Goal: Contribute content: Contribute content

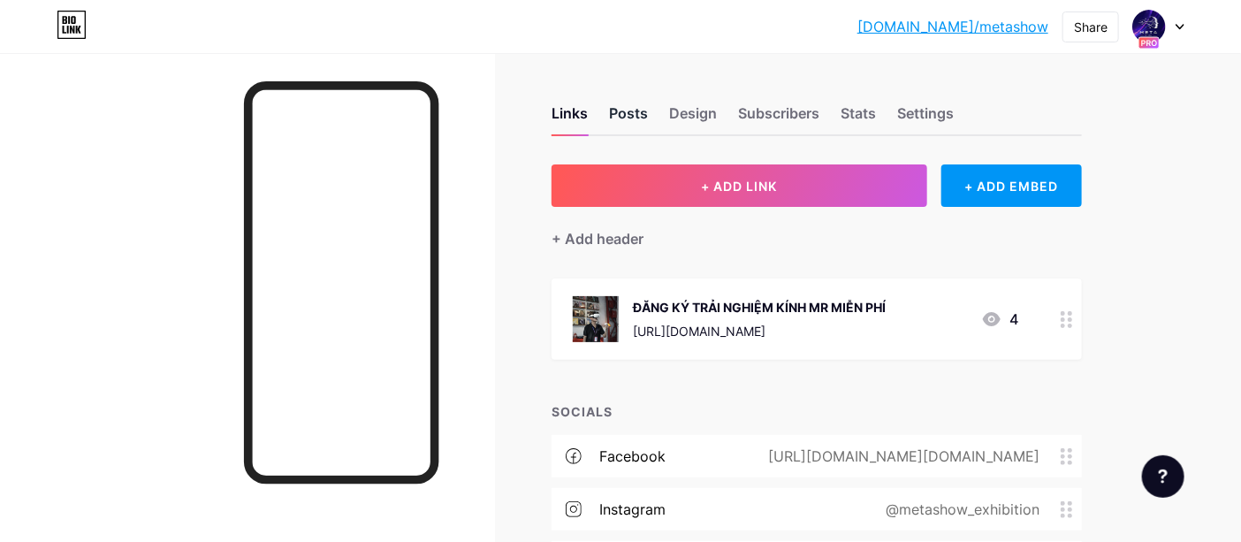
click at [642, 109] on div "Posts" at bounding box center [628, 119] width 39 height 32
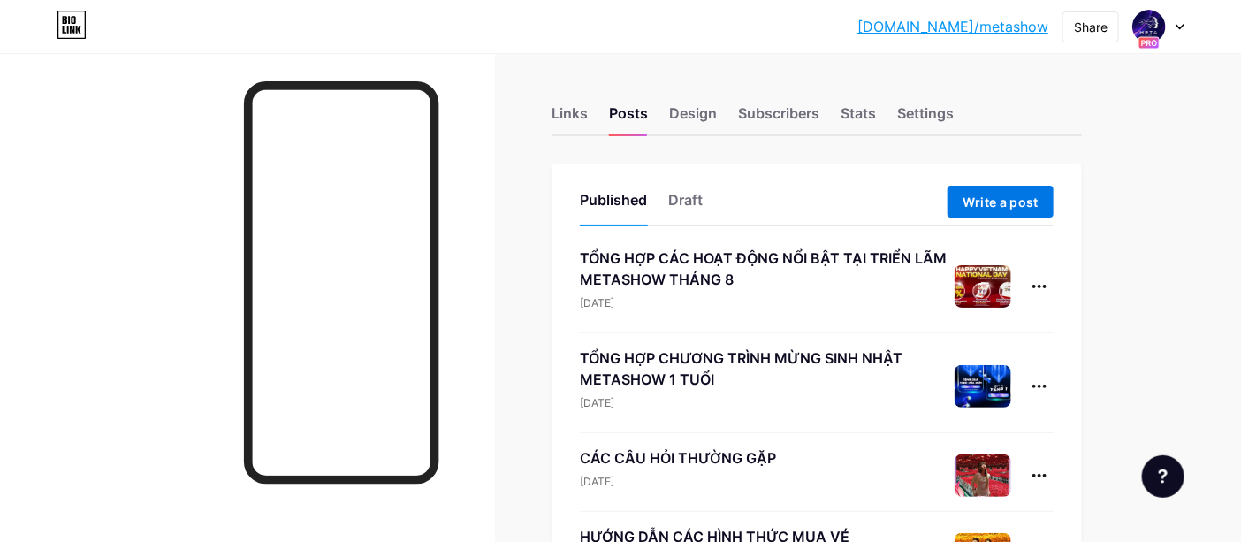
click at [999, 197] on span "Write a post" at bounding box center [1001, 202] width 76 height 15
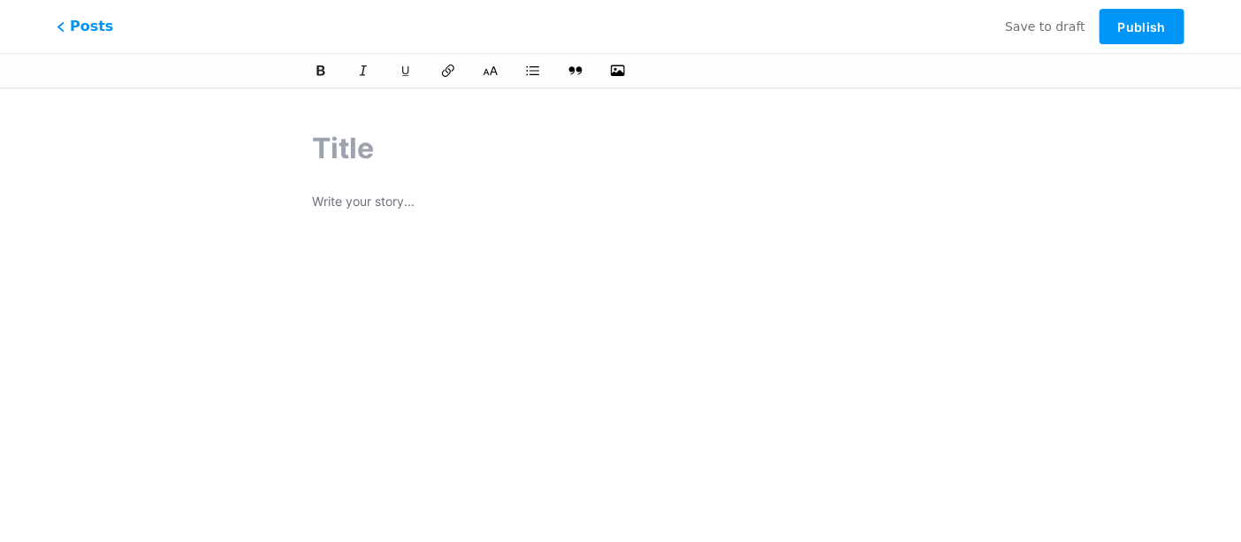
click at [405, 195] on p at bounding box center [620, 203] width 617 height 25
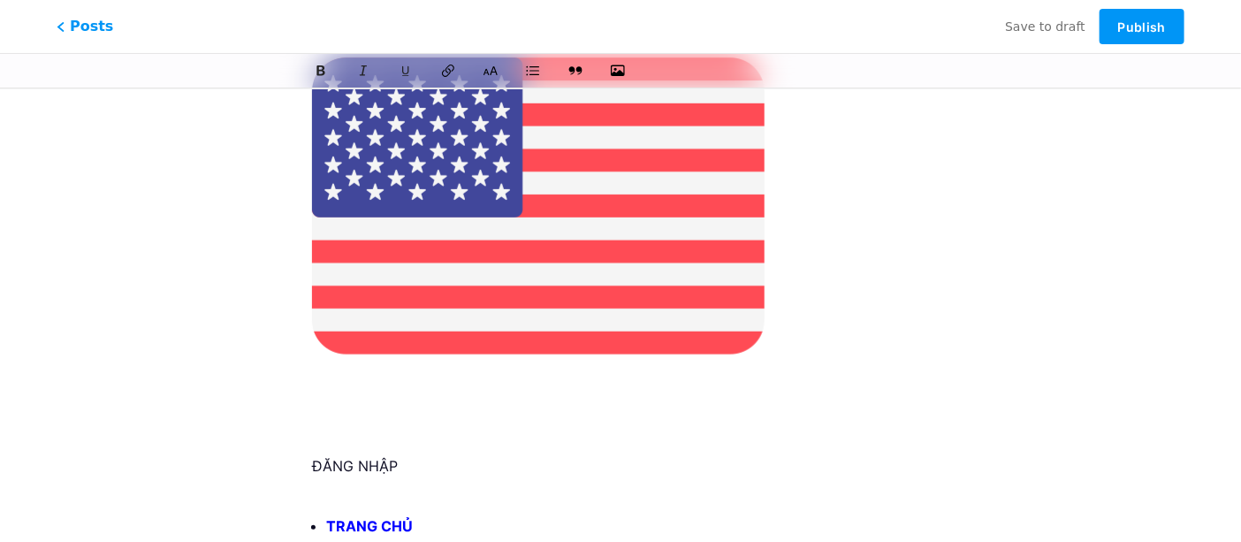
scroll to position [196, 0]
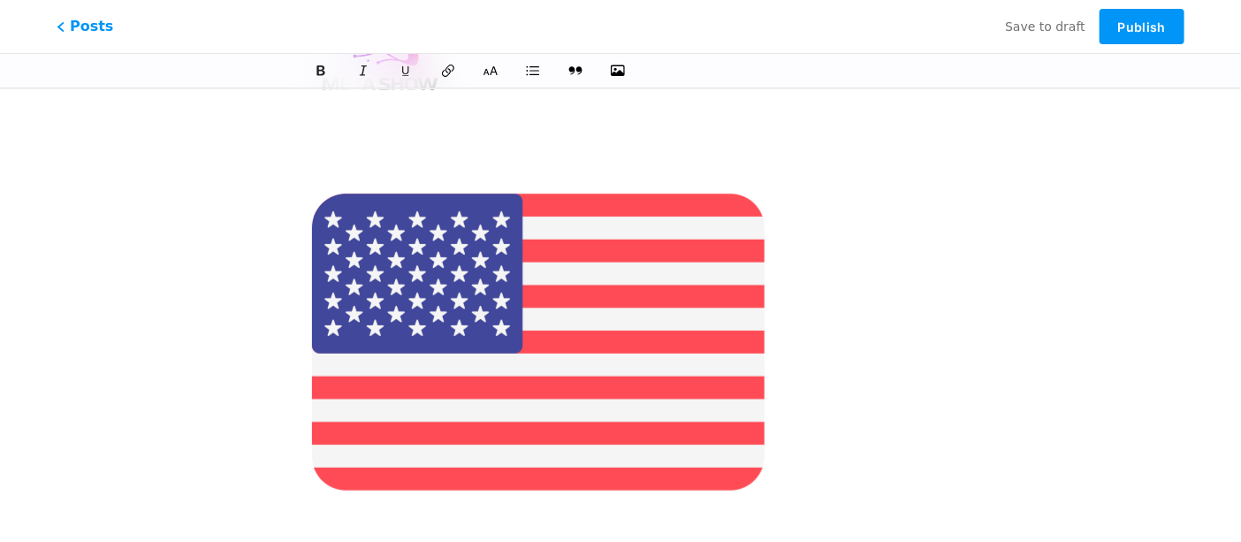
click at [468, 295] on img at bounding box center [538, 342] width 453 height 453
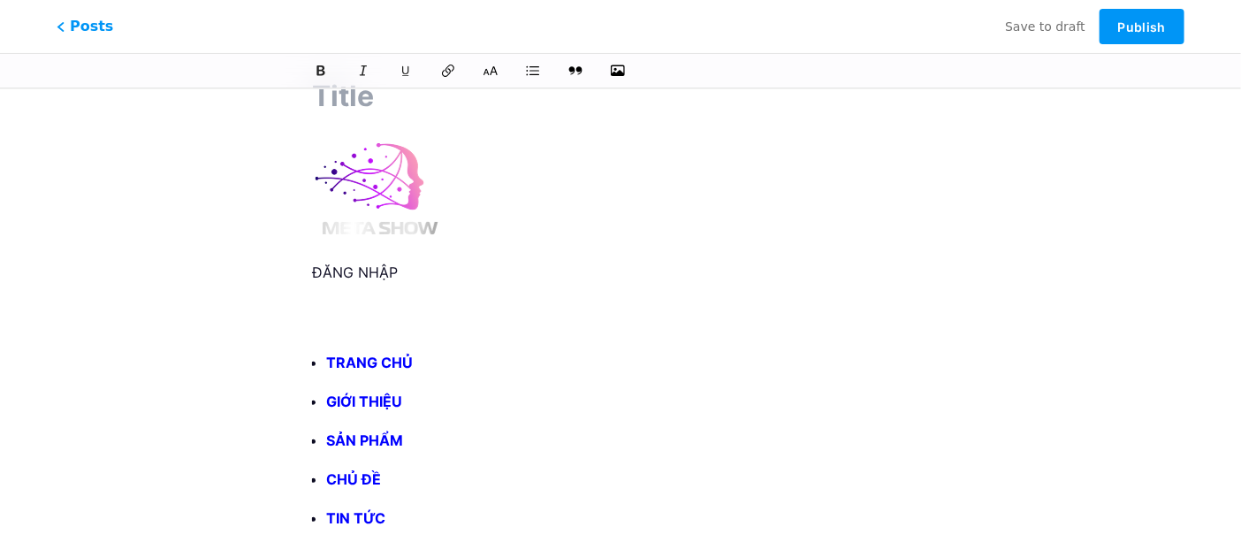
scroll to position [0, 0]
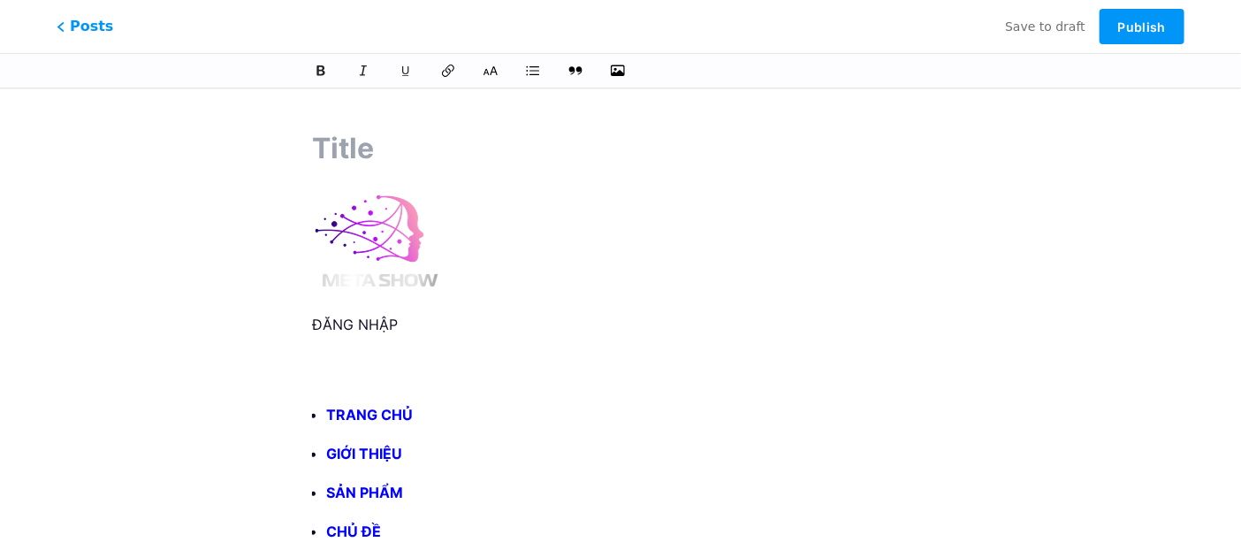
click at [356, 263] on img at bounding box center [377, 241] width 130 height 100
click at [356, 261] on img at bounding box center [377, 241] width 130 height 100
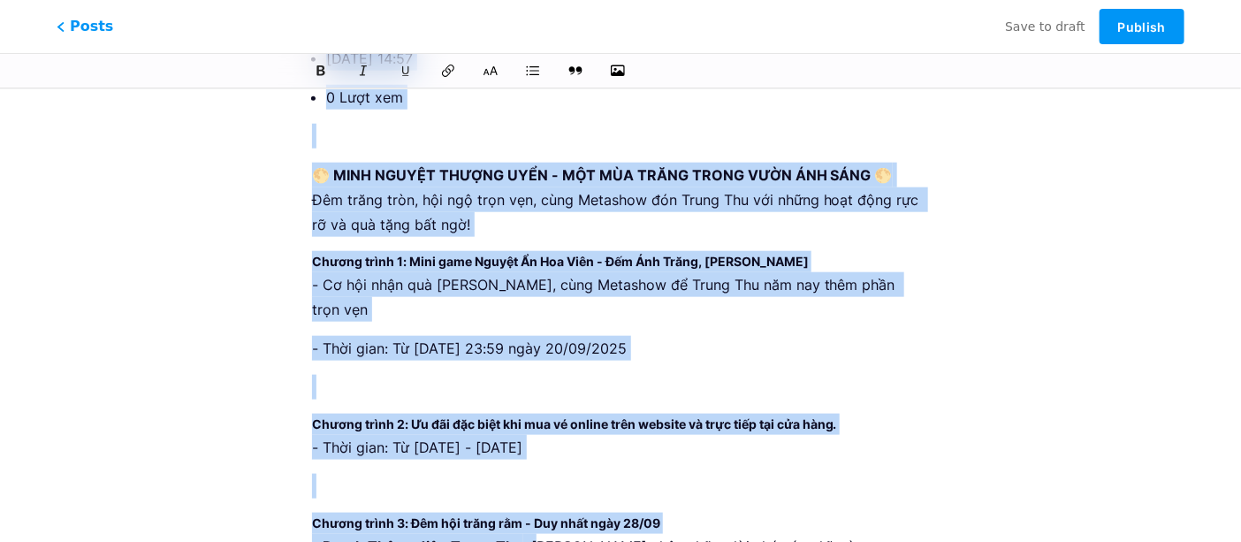
scroll to position [684, 0]
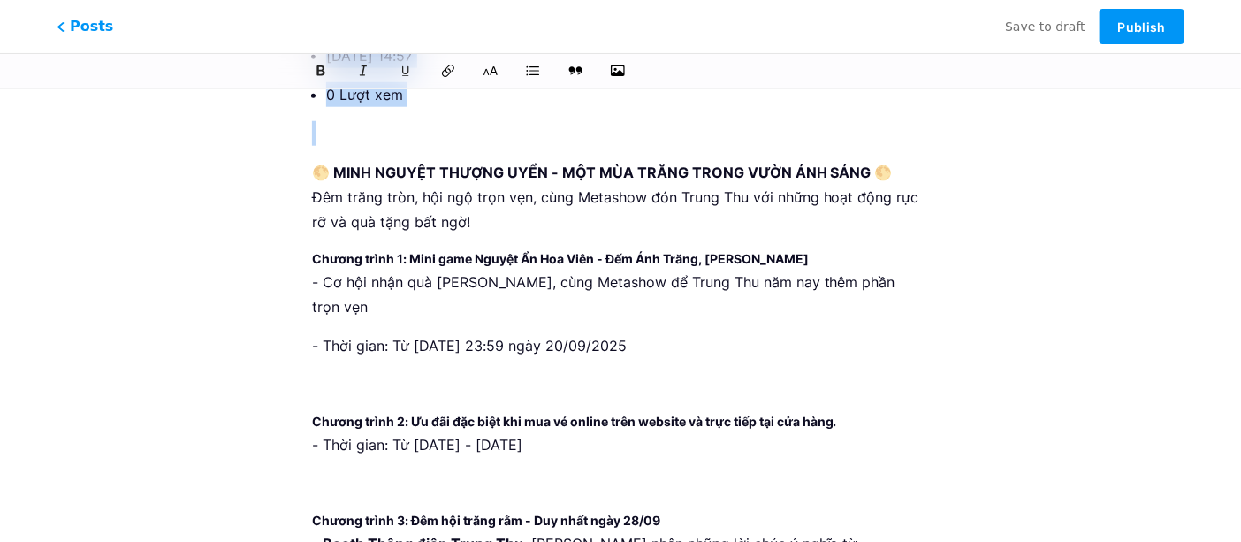
drag, startPoint x: 312, startPoint y: 203, endPoint x: 645, endPoint y: 154, distance: 336.1
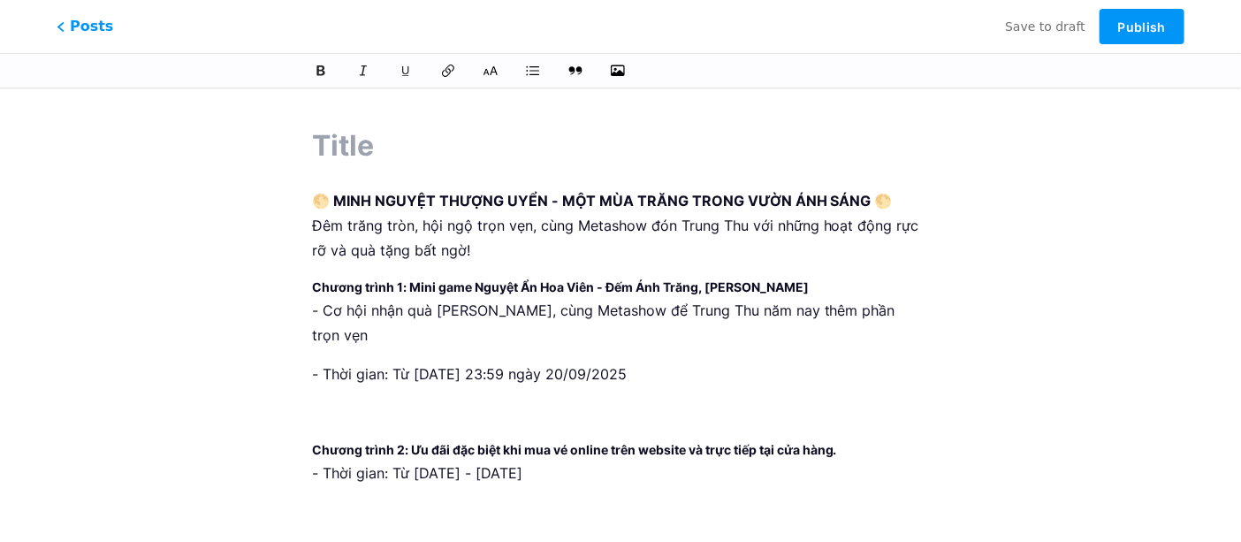
scroll to position [0, 0]
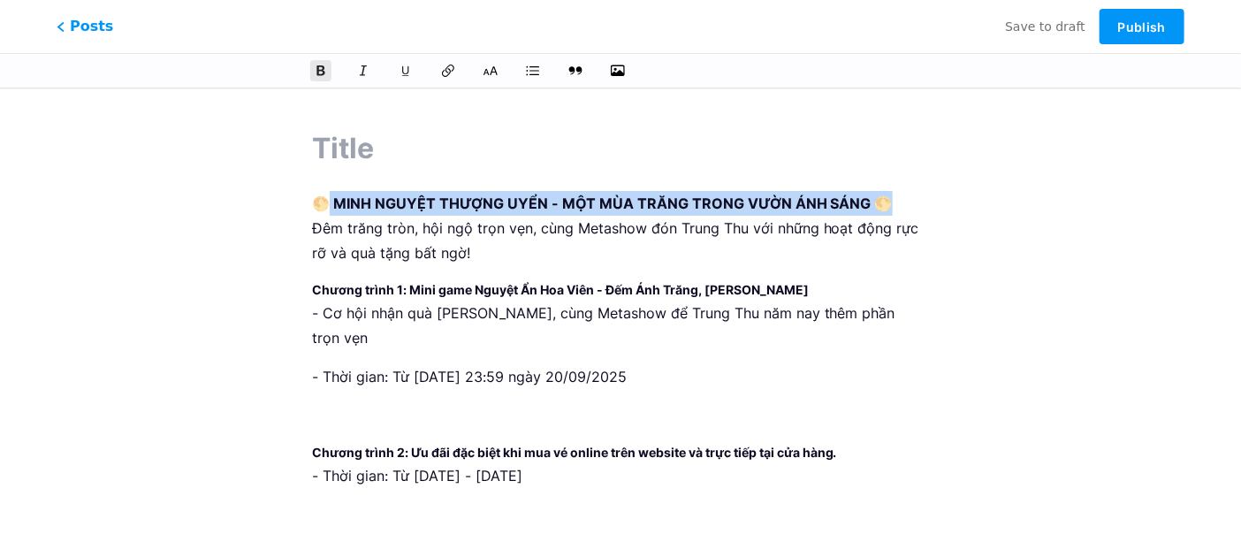
drag, startPoint x: 897, startPoint y: 202, endPoint x: 325, endPoint y: 193, distance: 571.3
click at [325, 193] on p "🌕 MINH NGUYỆT THƯỢNG UYỂN - MỘT MÙA TRĂNG TRONG VƯỜN ÁNH SÁNG 🌕 Đêm trăng tròn,…" at bounding box center [620, 228] width 617 height 74
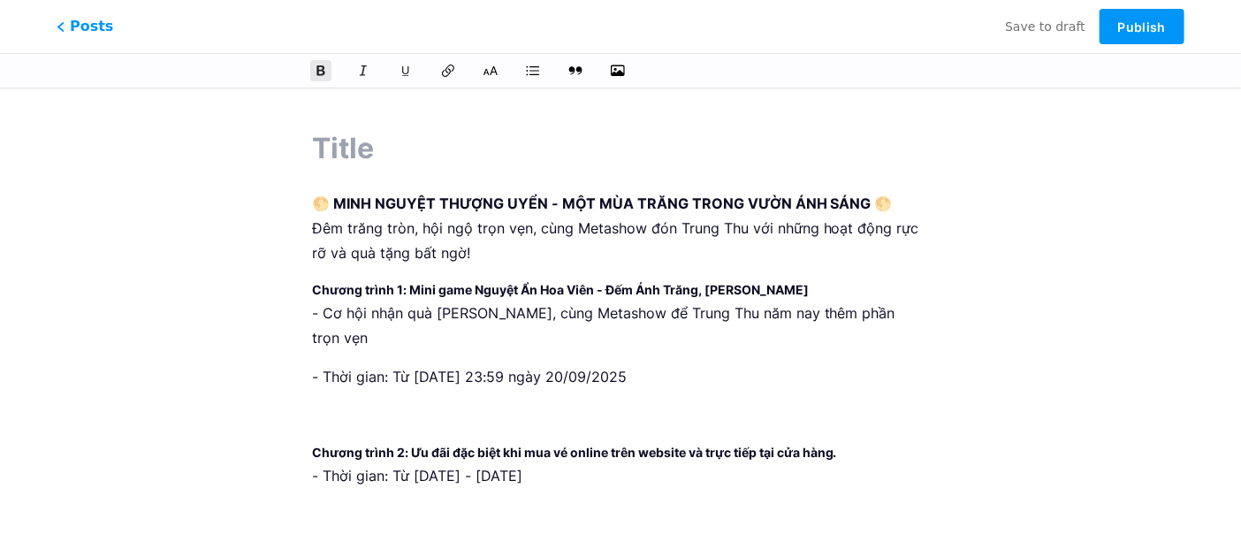
click at [315, 198] on strong "🌕 MINH NGUYỆT THƯỢNG UYỂN - MỘT MÙA TRĂNG TRONG VƯỜN ÁNH SÁNG 🌕" at bounding box center [602, 204] width 581 height 18
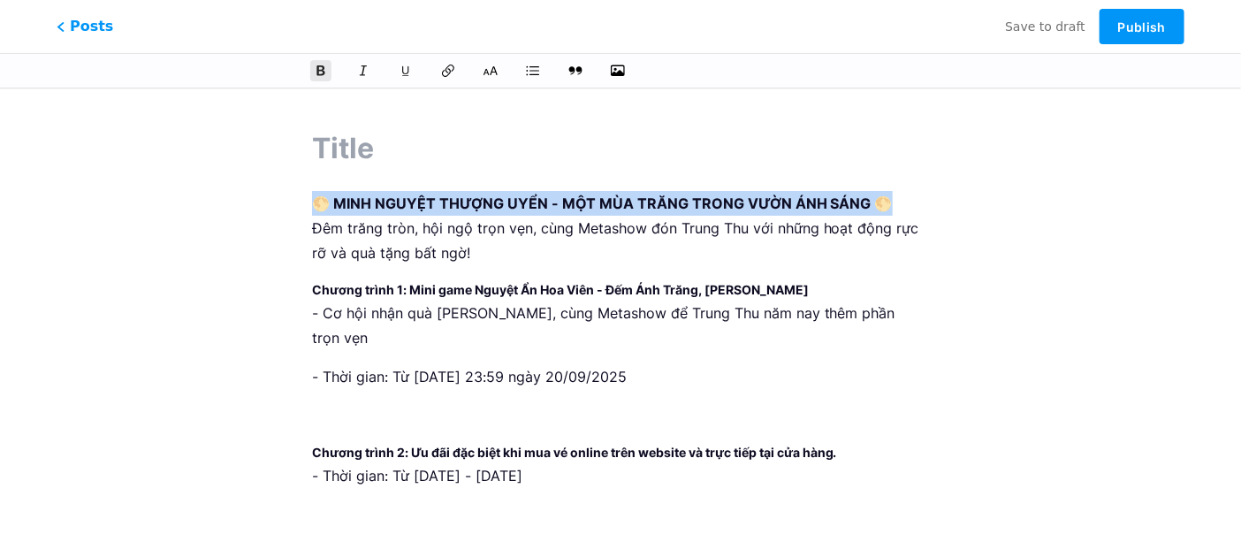
drag, startPoint x: 315, startPoint y: 198, endPoint x: 874, endPoint y: 200, distance: 558.8
click at [874, 200] on strong "🌕 MINH NGUYỆT THƯỢNG UYỂN - MỘT MÙA TRĂNG TRONG VƯỜN ÁNH SÁNG 🌕" at bounding box center [602, 204] width 581 height 18
copy strong "🌕 MINH NGUYỆT THƯỢNG UYỂN - MỘT MÙA TRĂNG TRONG VƯỜN ÁNH SÁNG 🌕"
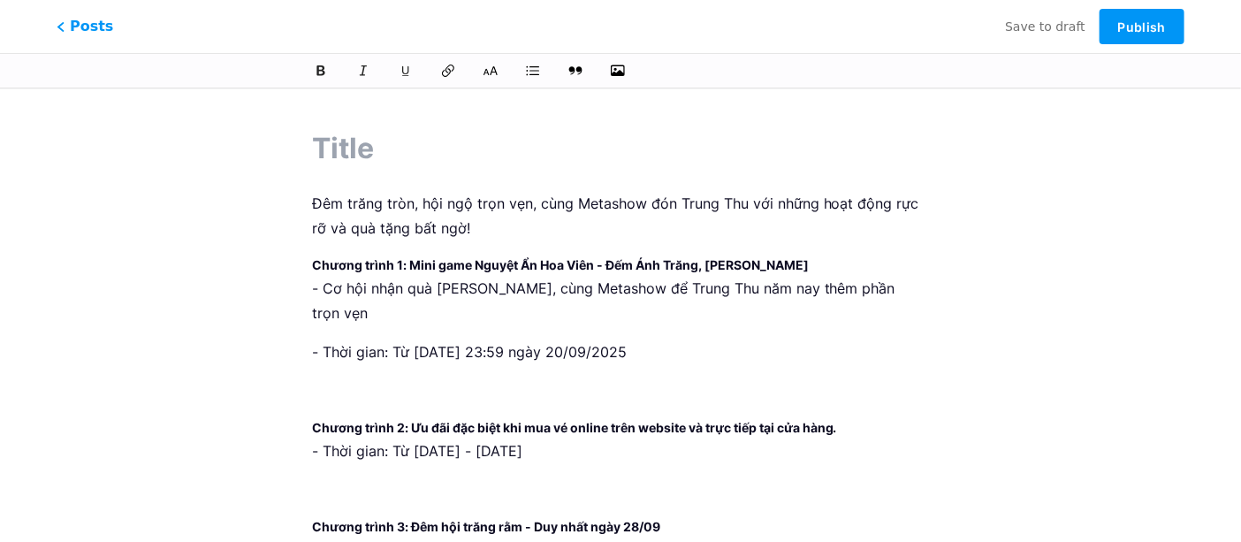
click at [321, 133] on input "text" at bounding box center [620, 148] width 617 height 42
paste input "🌕 MINH NGUYỆT THƯỢNG UYỂN - MỘT MÙA TRĂNG TRONG VƯỜN ÁNH SÁNG 🌕"
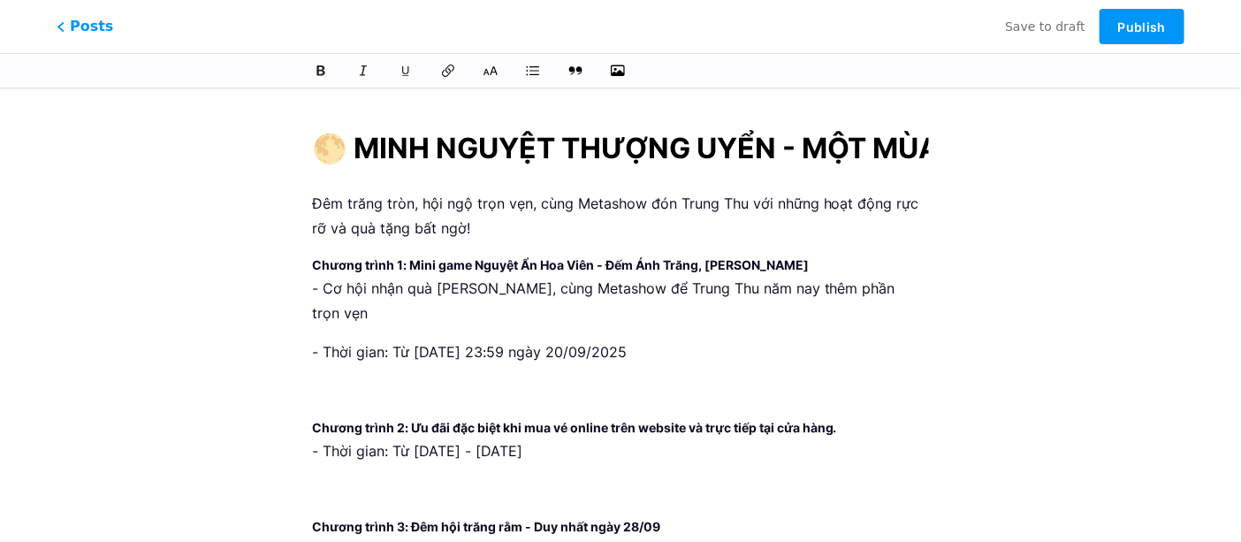
scroll to position [0, 511]
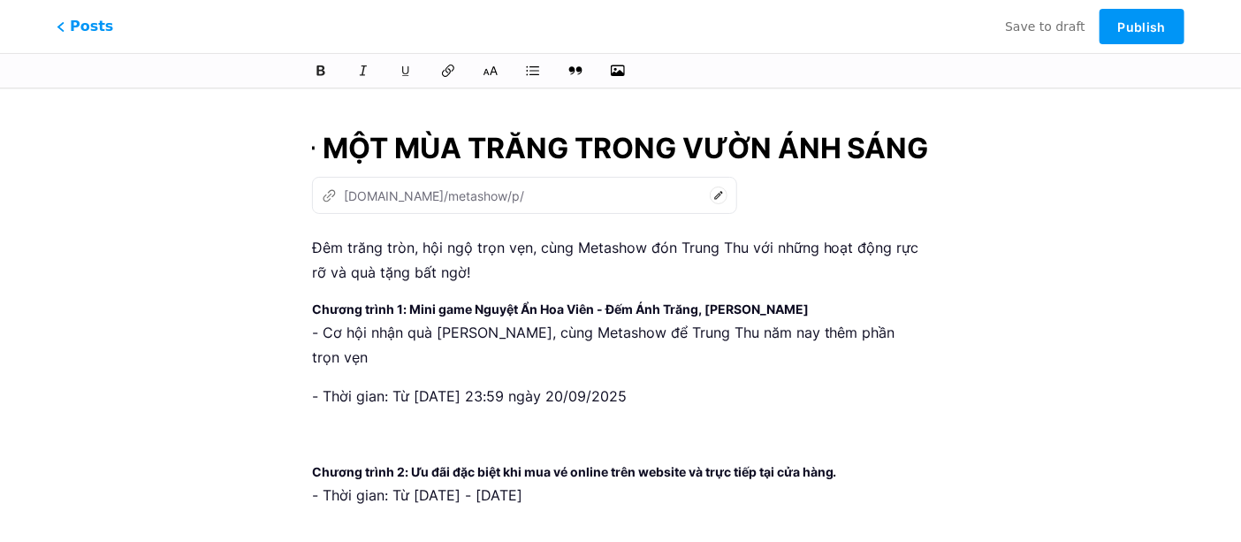
type input "🌕 MINH NGUYỆT THƯỢNG UYỂN - MỘT MÙA TRĂNG TRONG VƯỜN ÁNH SÁNG"
type input "minh-[PERSON_NAME]-mot-mua-trang-trong-vuon-anh-sang"
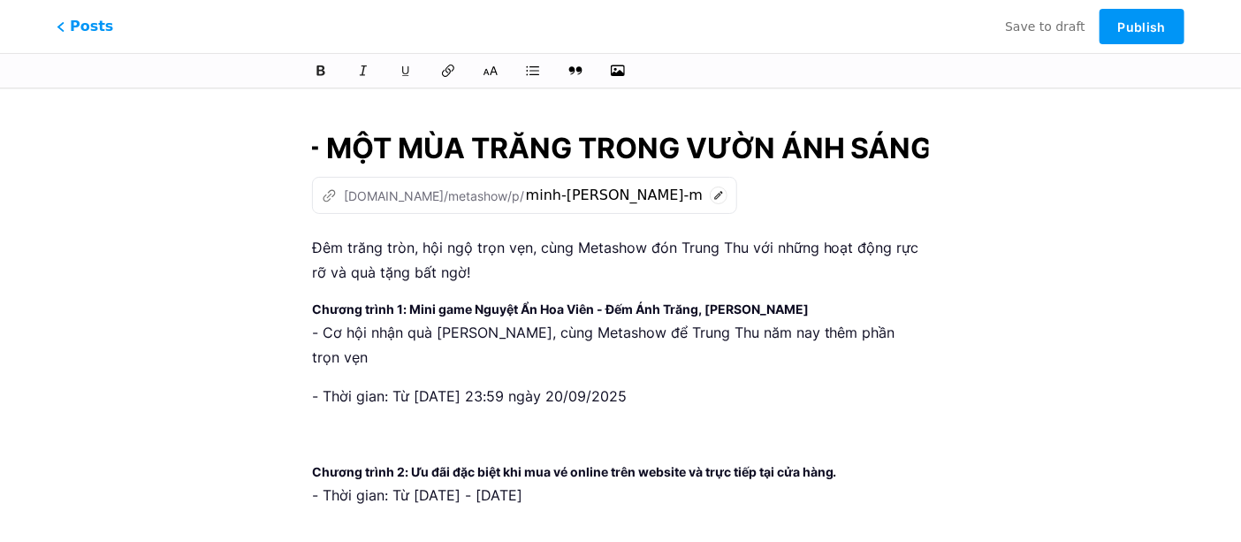
click at [323, 145] on input "🌕 MINH NGUYỆT THƯỢNG UYỂN - MỘT MÙA TRĂNG TRONG VƯỜN ÁNH SÁNG" at bounding box center [620, 148] width 617 height 42
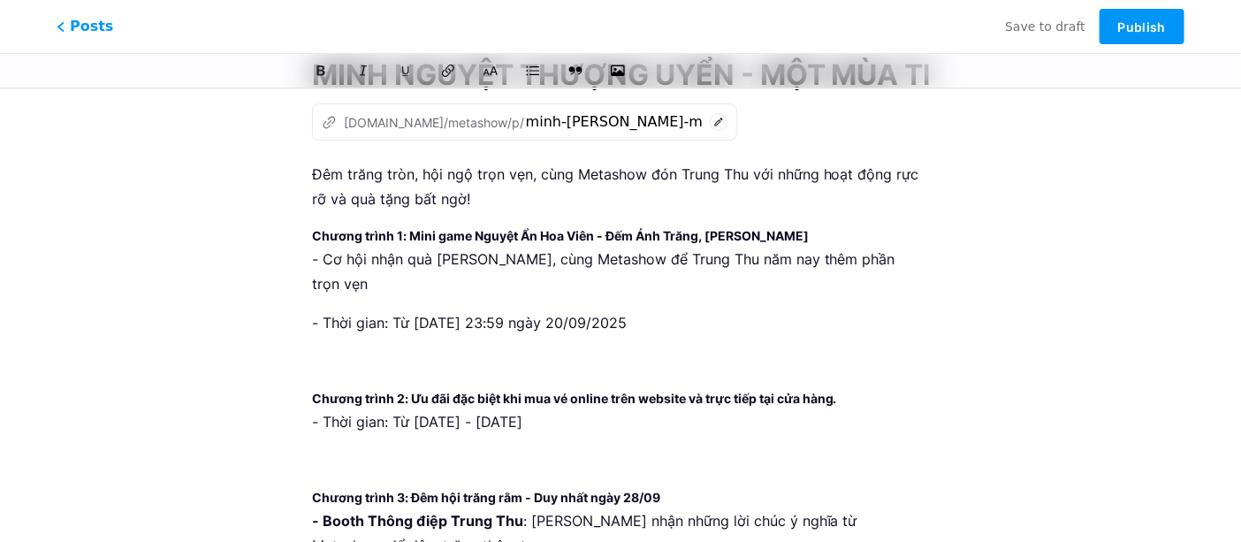
scroll to position [77, 0]
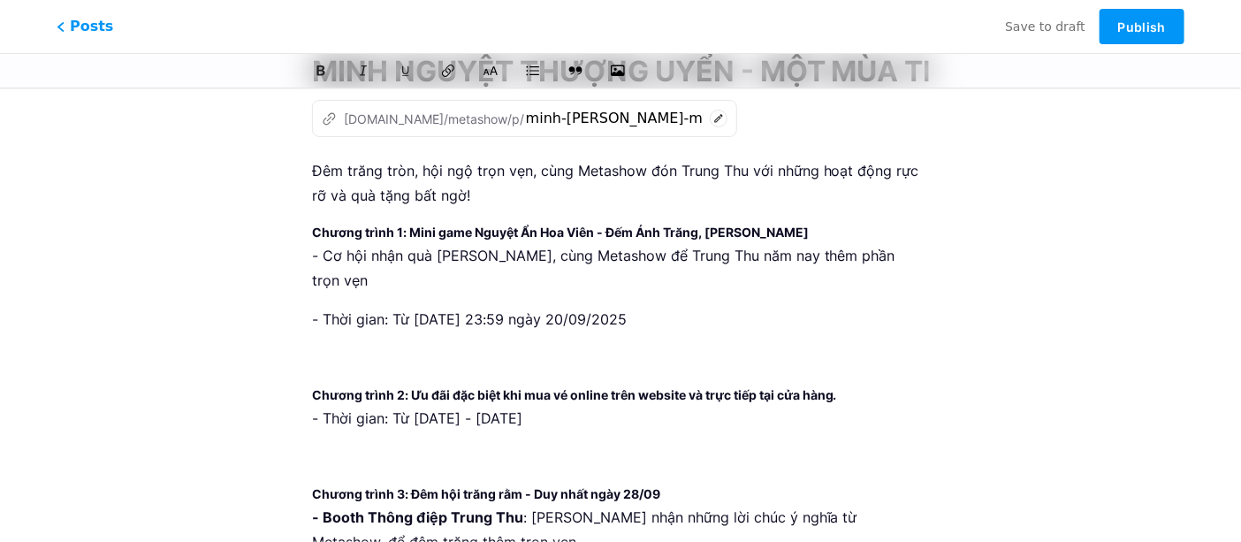
type input "MINH NGUYỆT THƯỢNG UYỂN - MỘT MÙA TRĂNG TRONG VƯỜN ÁNH SÁNG"
click at [621, 65] on icon "button" at bounding box center [618, 71] width 18 height 18
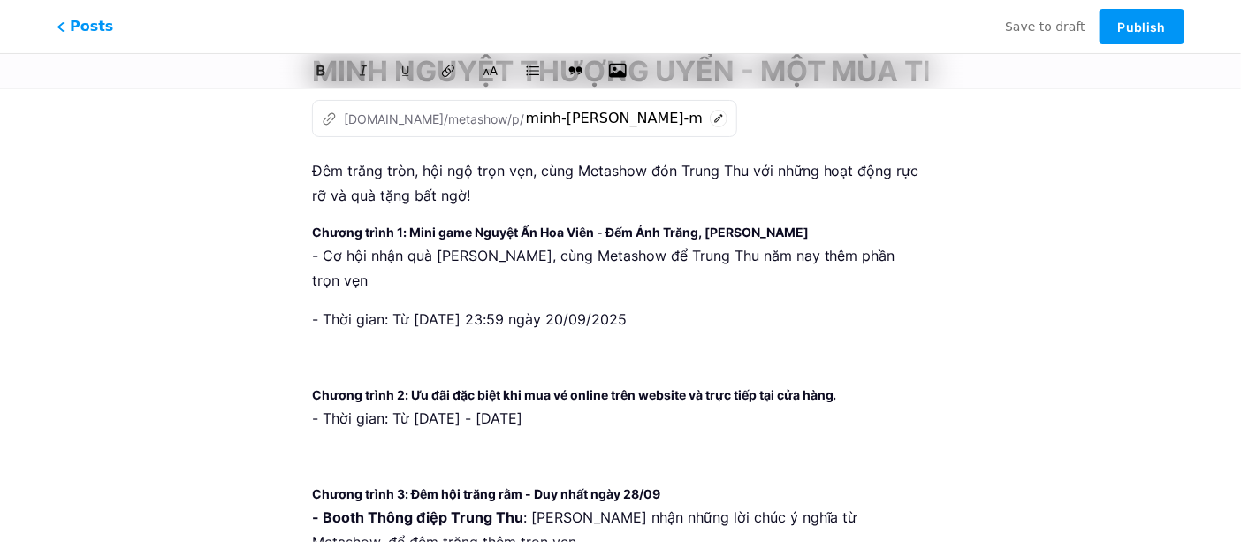
click at [0, 0] on input "file" at bounding box center [0, 0] width 0 height 0
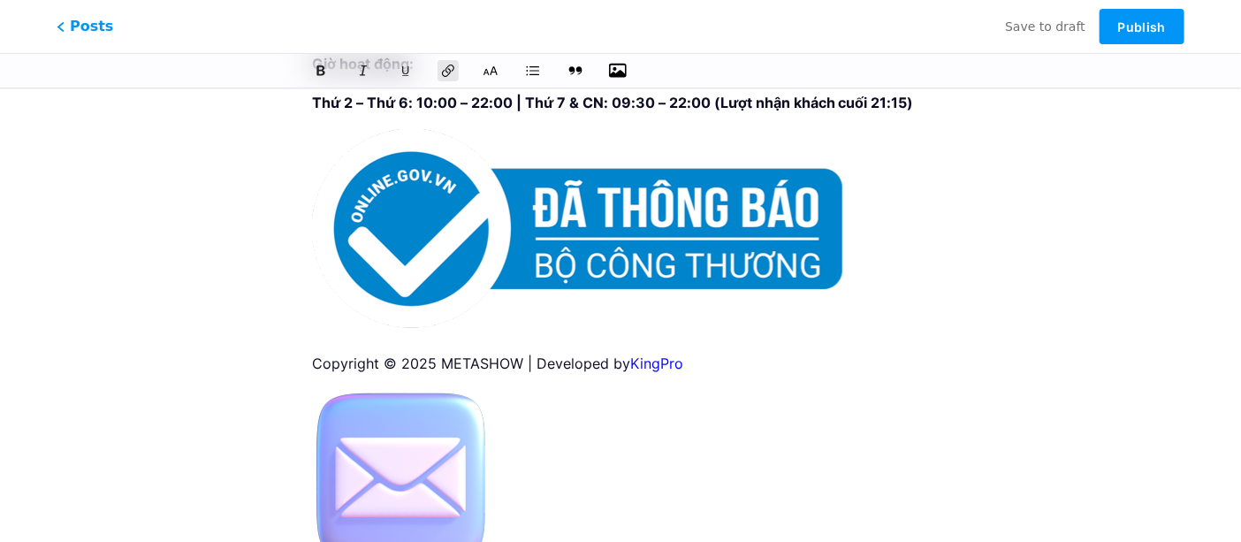
scroll to position [2694, 0]
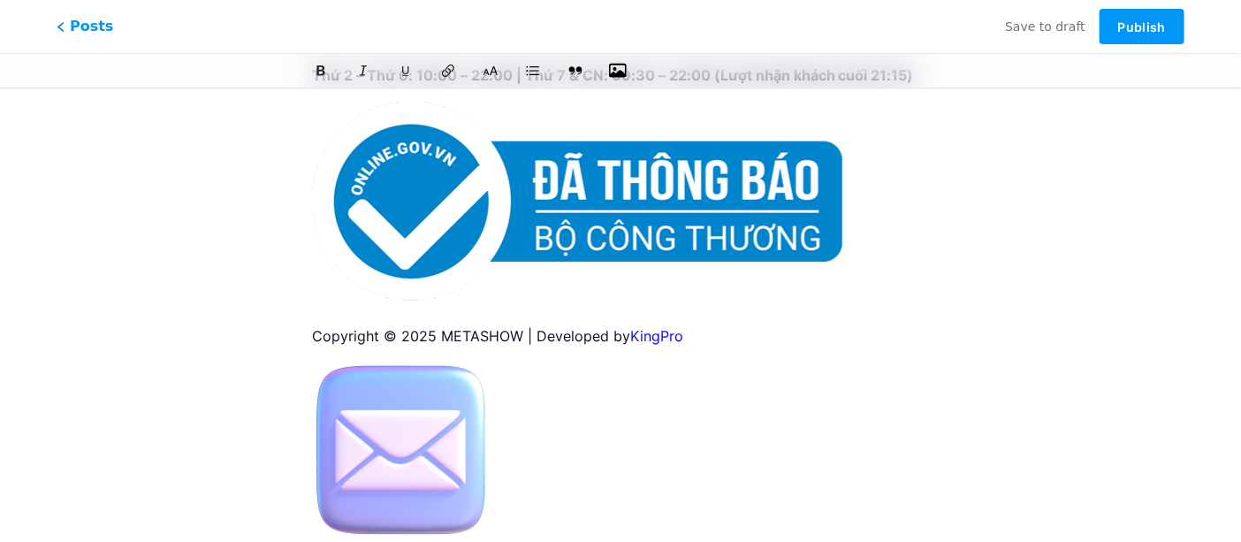
click at [469, 389] on img at bounding box center [400, 451] width 177 height 177
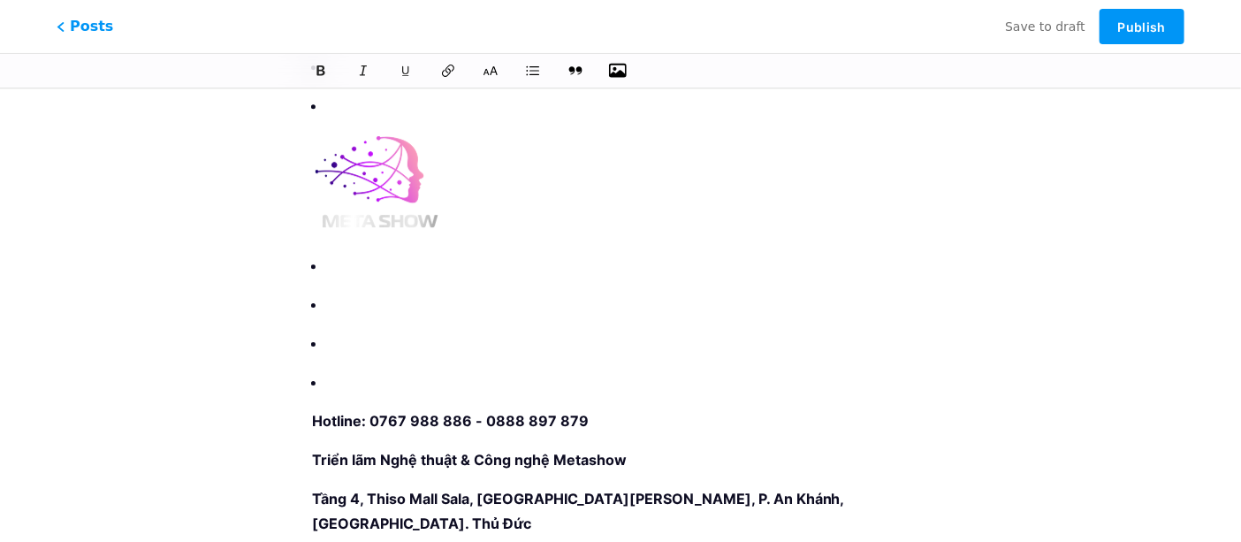
scroll to position [2472, 0]
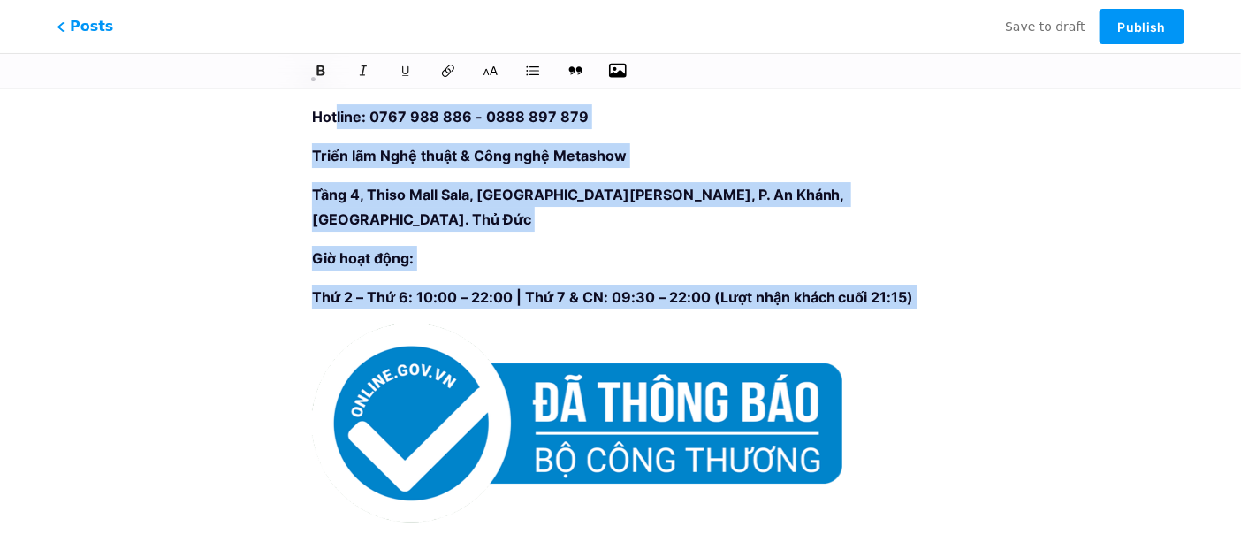
drag, startPoint x: 693, startPoint y: 467, endPoint x: 338, endPoint y: 57, distance: 542.8
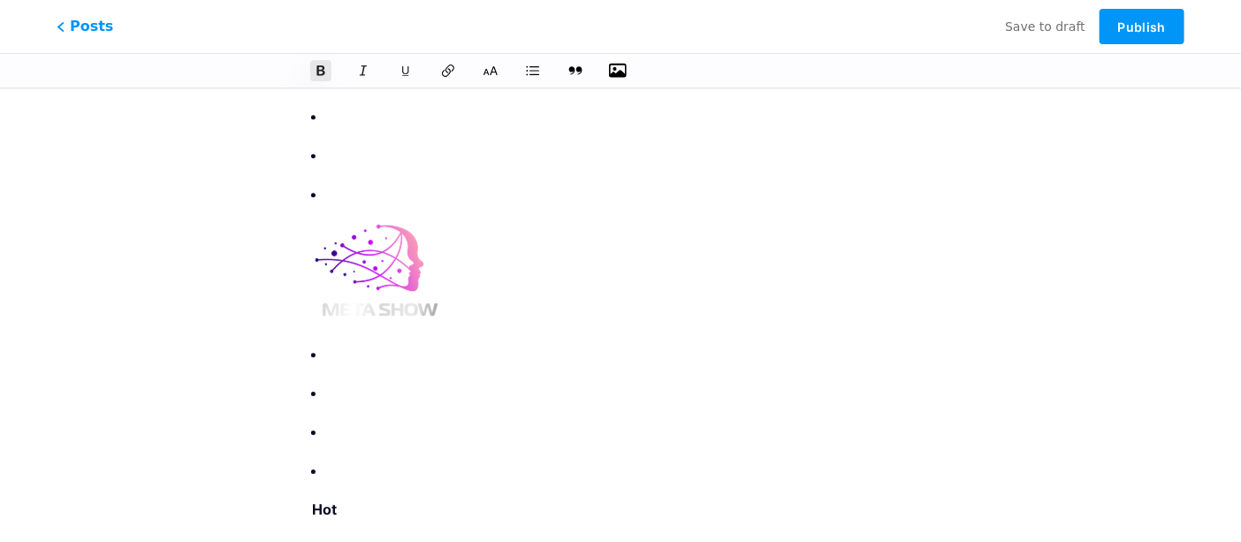
scroll to position [2065, 0]
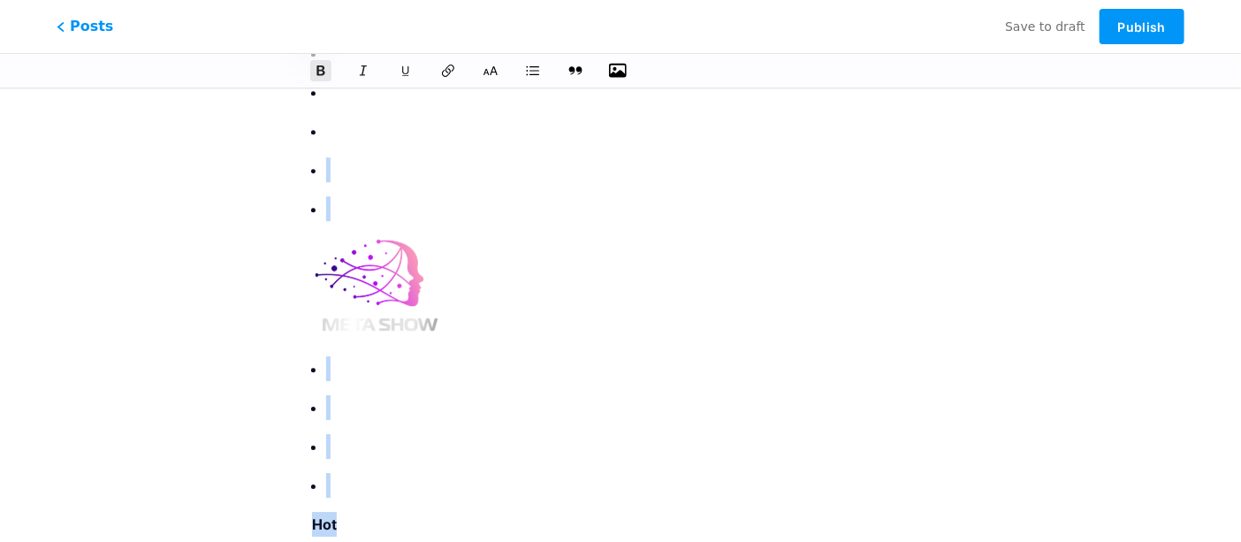
drag, startPoint x: 335, startPoint y: 471, endPoint x: 309, endPoint y: 114, distance: 358.1
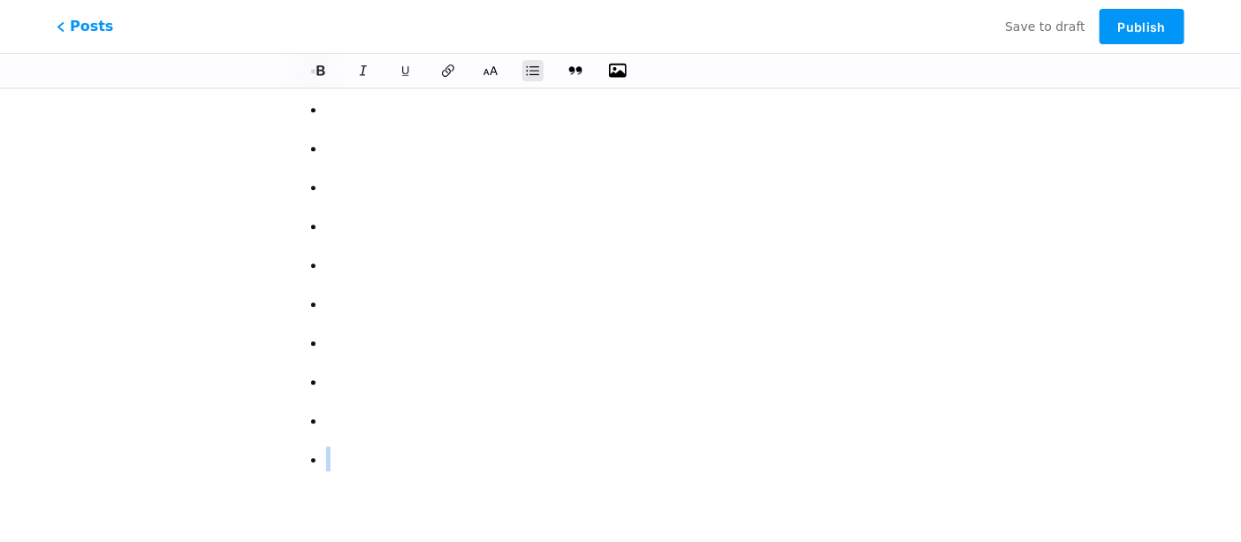
scroll to position [1725, 0]
drag, startPoint x: 337, startPoint y: 453, endPoint x: 302, endPoint y: 110, distance: 344.9
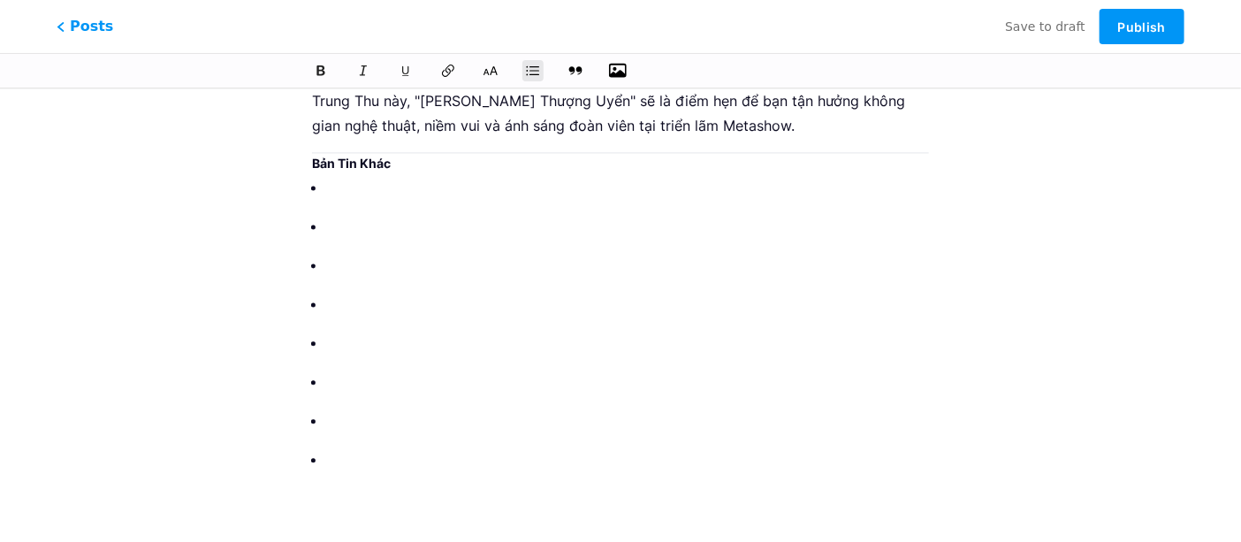
scroll to position [1375, 0]
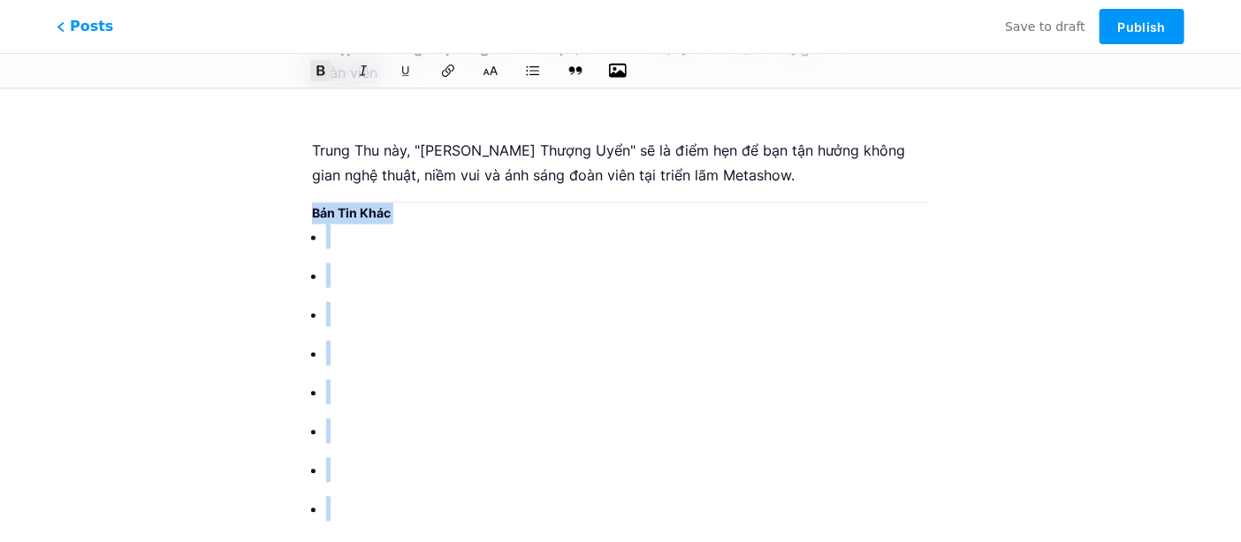
drag, startPoint x: 337, startPoint y: 463, endPoint x: 302, endPoint y: 157, distance: 308.8
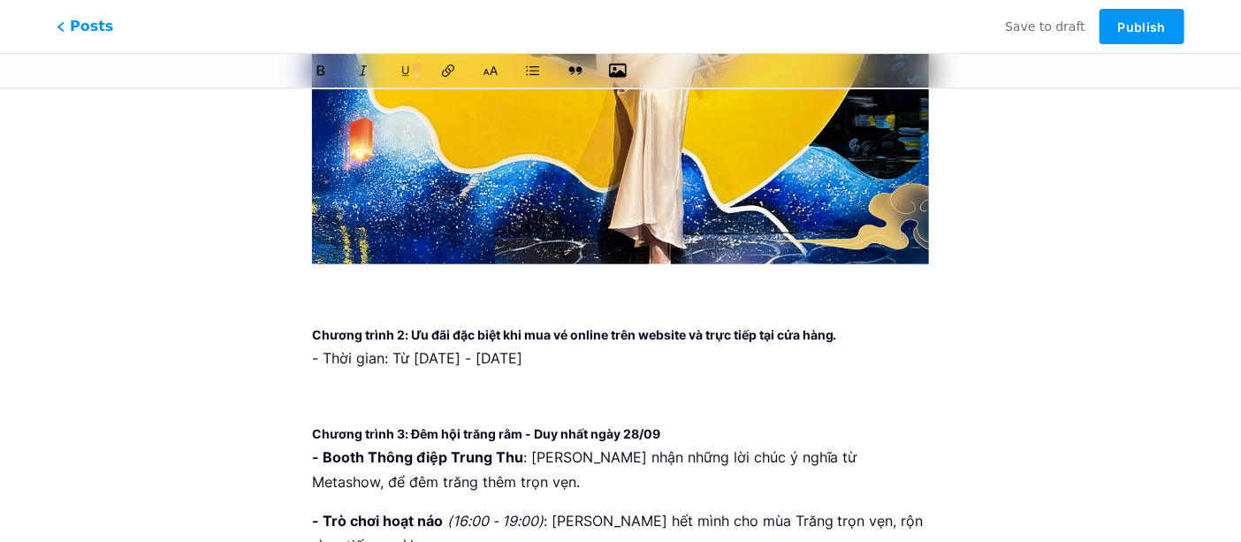
scroll to position [775, 0]
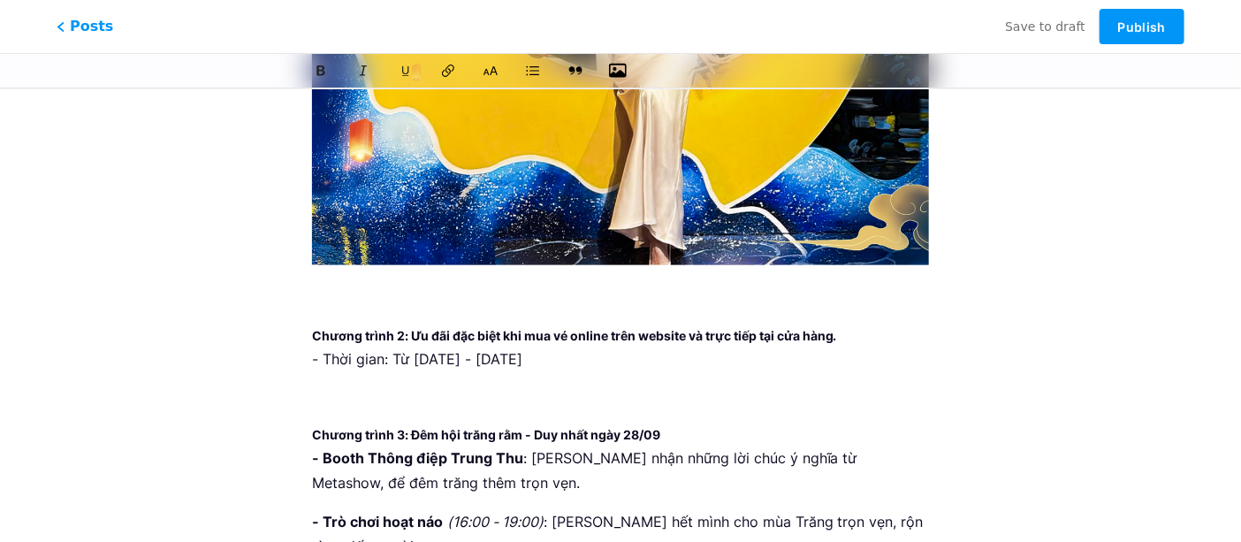
click at [380, 386] on p at bounding box center [620, 398] width 617 height 25
click at [621, 77] on button "button" at bounding box center [618, 70] width 27 height 27
click at [616, 70] on icon "button" at bounding box center [618, 71] width 18 height 18
click at [0, 0] on input "file" at bounding box center [0, 0] width 0 height 0
click at [449, 386] on p at bounding box center [620, 398] width 617 height 25
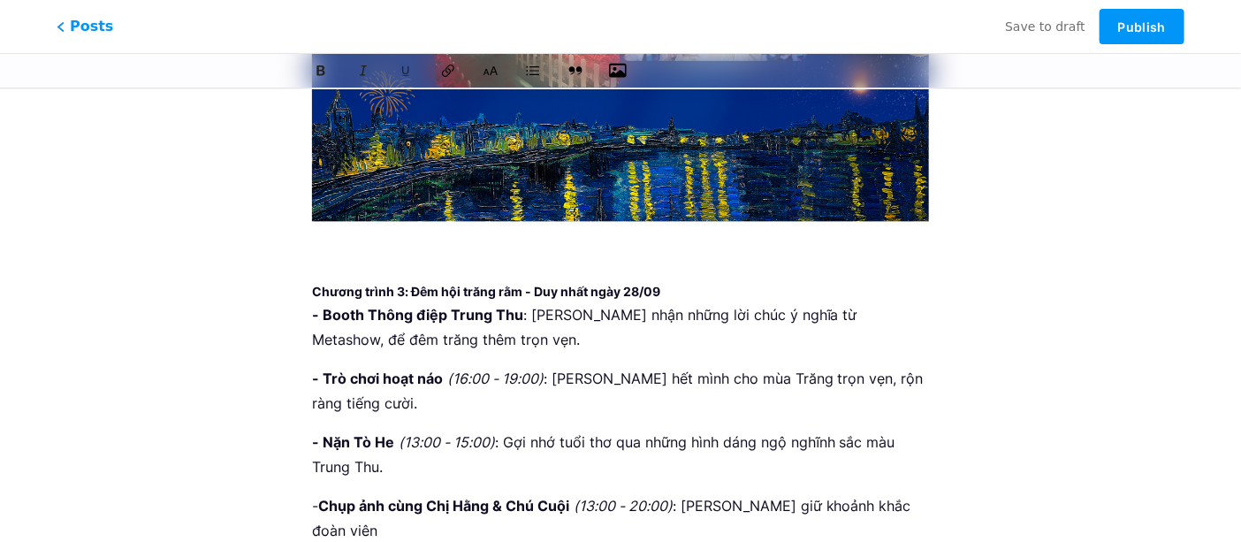
scroll to position [1627, 0]
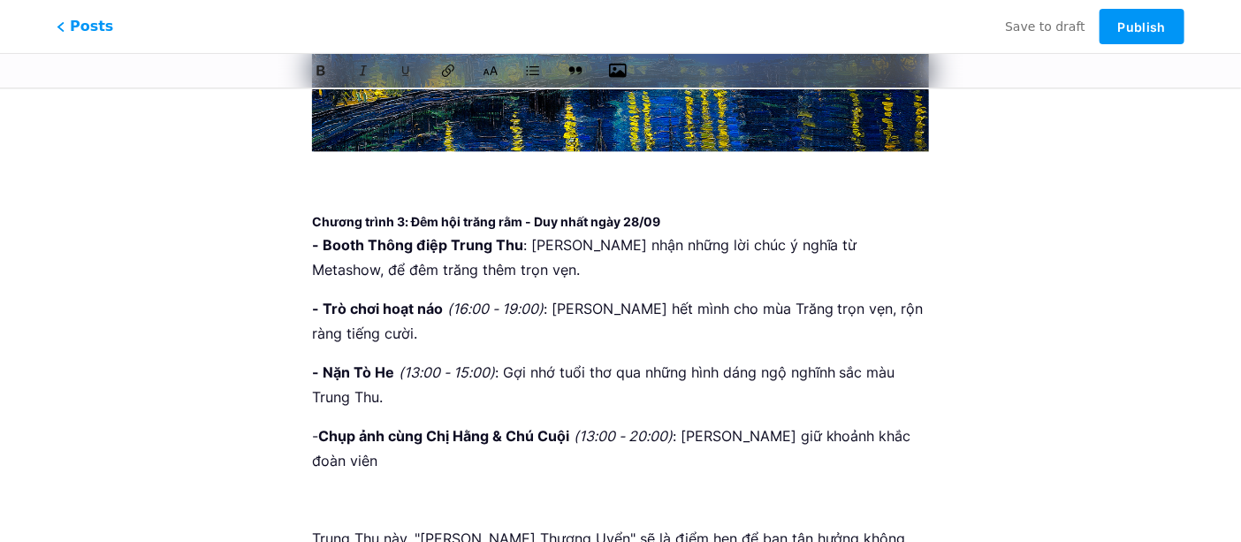
click at [416, 487] on p at bounding box center [620, 499] width 617 height 25
click at [616, 78] on icon "button" at bounding box center [618, 71] width 18 height 18
click at [0, 0] on input "file" at bounding box center [0, 0] width 0 height 0
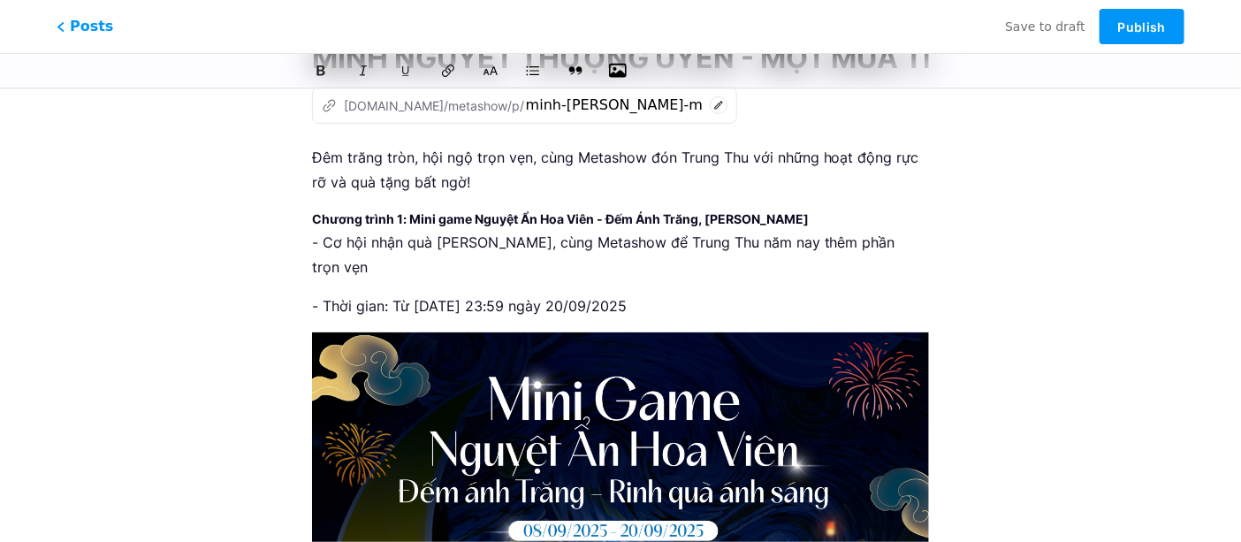
scroll to position [0, 0]
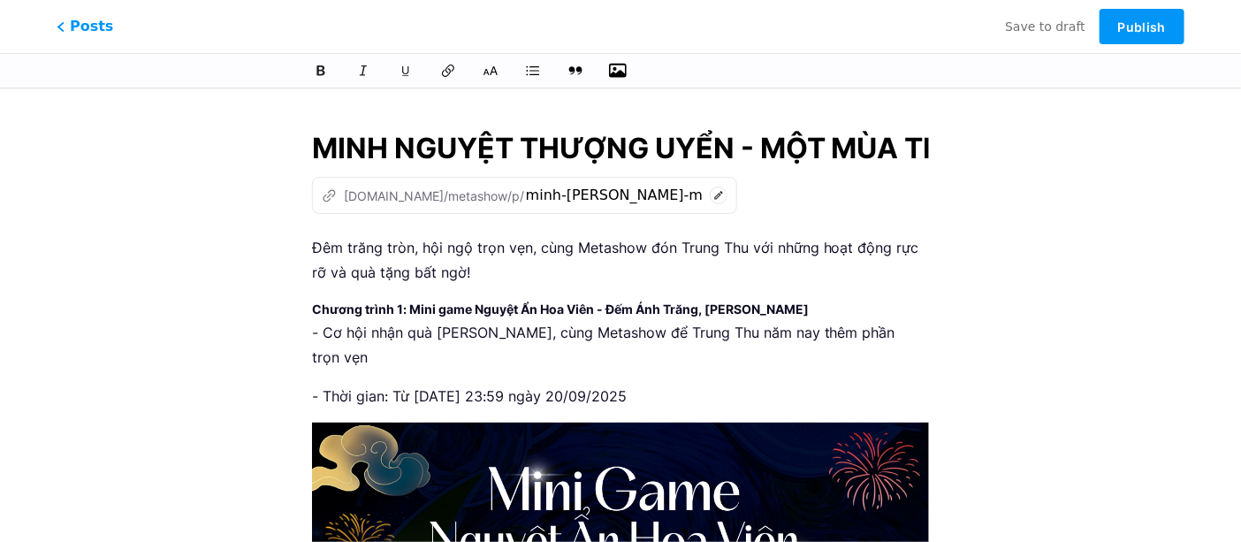
click at [318, 239] on p "Đêm trăng tròn, hội ngộ trọn vẹn, cùng Metashow đón Trung Thu với những hoạt độ…" at bounding box center [620, 260] width 617 height 50
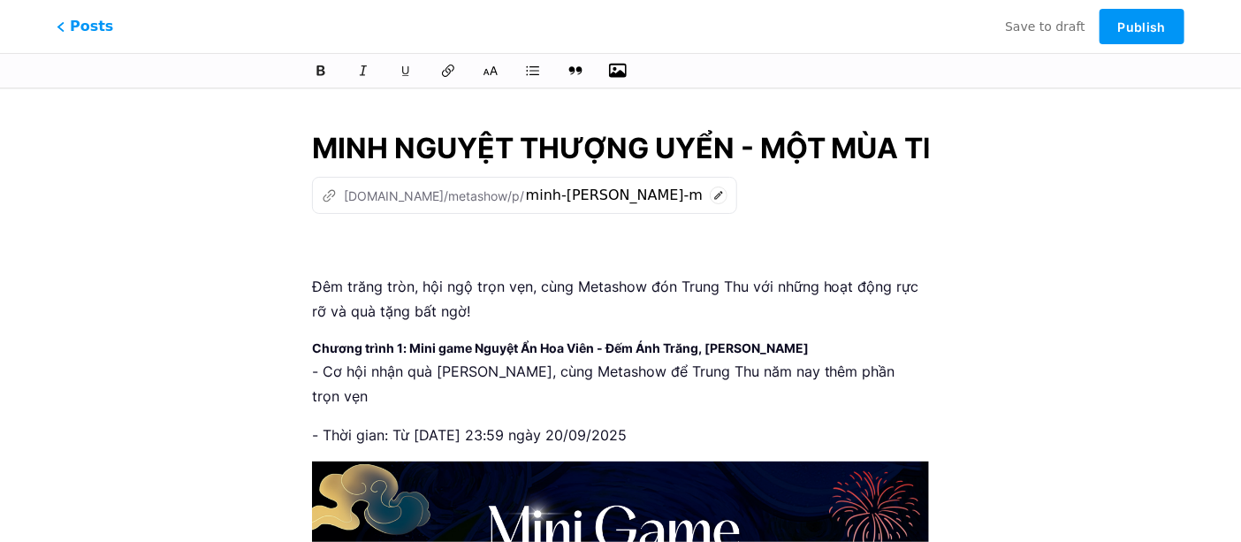
click at [617, 72] on icon "button" at bounding box center [618, 71] width 18 height 18
click at [0, 0] on input "file" at bounding box center [0, 0] width 0 height 0
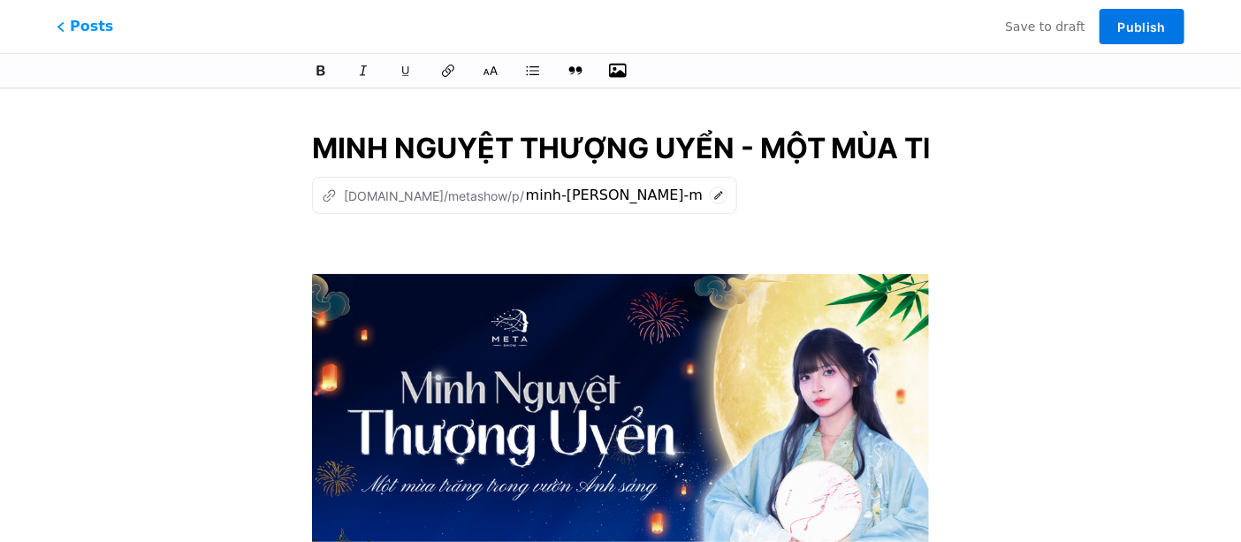
click at [1118, 29] on button "Publish" at bounding box center [1142, 26] width 85 height 35
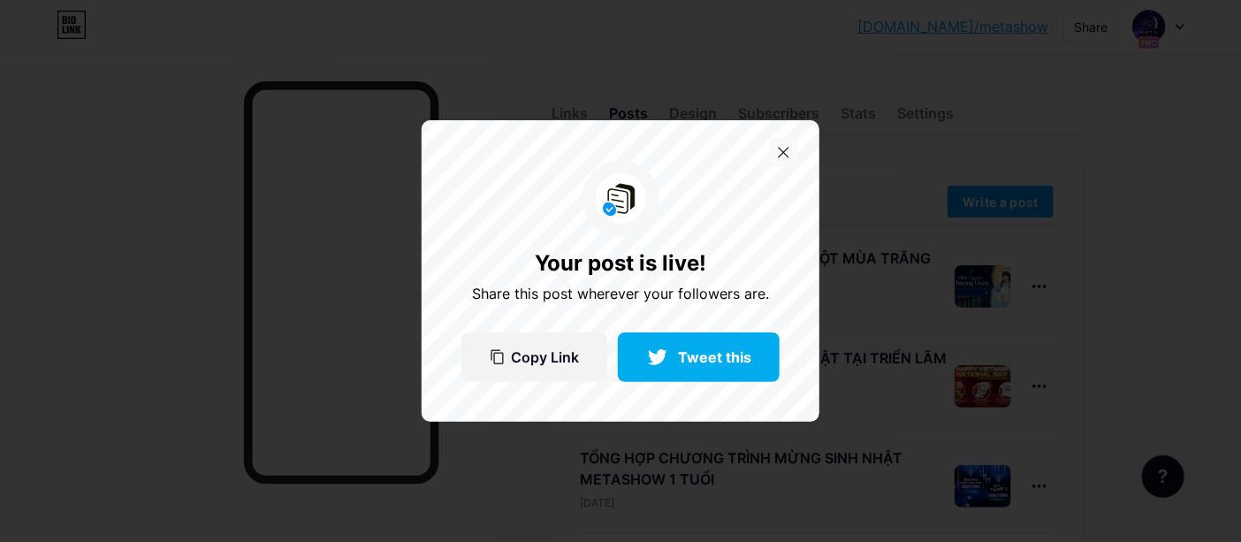
click at [783, 154] on icon at bounding box center [783, 152] width 11 height 11
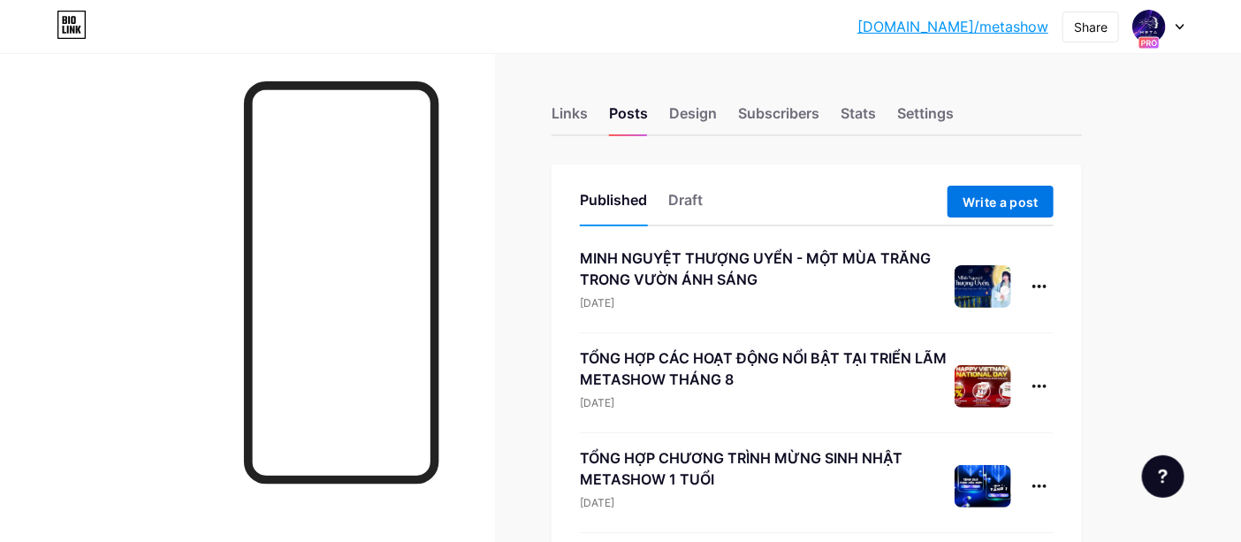
click at [990, 200] on span "Write a post" at bounding box center [1001, 202] width 76 height 15
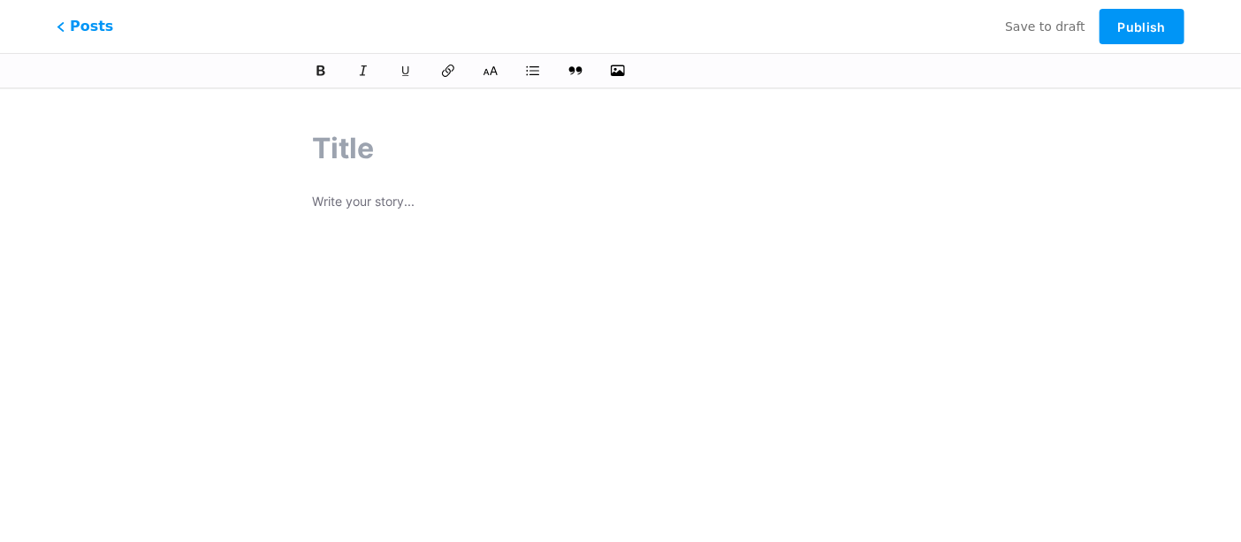
click at [398, 204] on p at bounding box center [620, 203] width 617 height 25
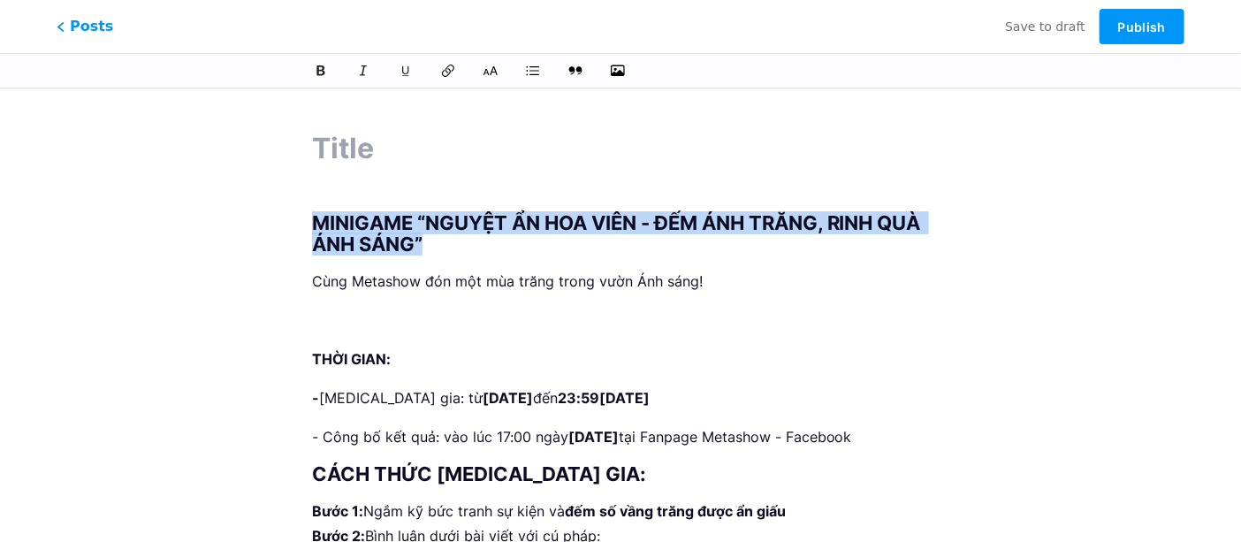
drag, startPoint x: 473, startPoint y: 248, endPoint x: 297, endPoint y: 216, distance: 178.8
copy h1 "MINIGAME “NGUYỆT ẨN HOA VIÊN - ĐẾM ÁNH TRĂNG, RINH QUÀ ÁNH SÁNG”"
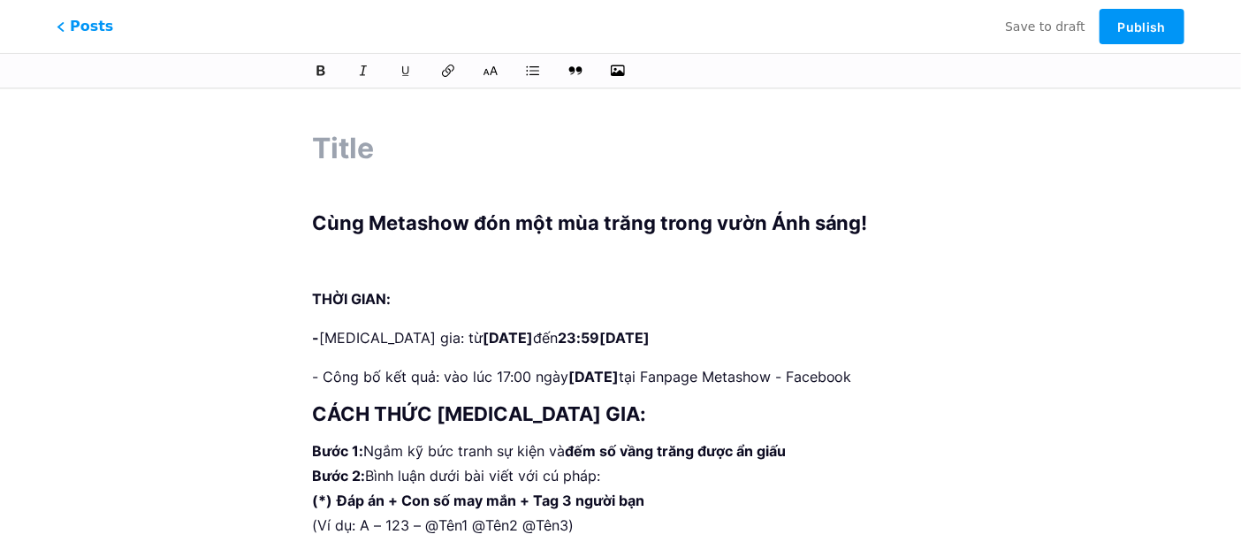
click at [356, 152] on input "text" at bounding box center [620, 148] width 617 height 42
paste input "MINIGAME “NGUYỆT ẨN HOA VIÊN - ĐẾM ÁNH TRĂNG, RINH QUÀ ÁNH SÁNG”"
type input "MINIGAME “NGUYỆT ẨN HOA VIÊN - ĐẾM ÁNH TRĂNG, RINH QUÀ ÁNH SÁNG”"
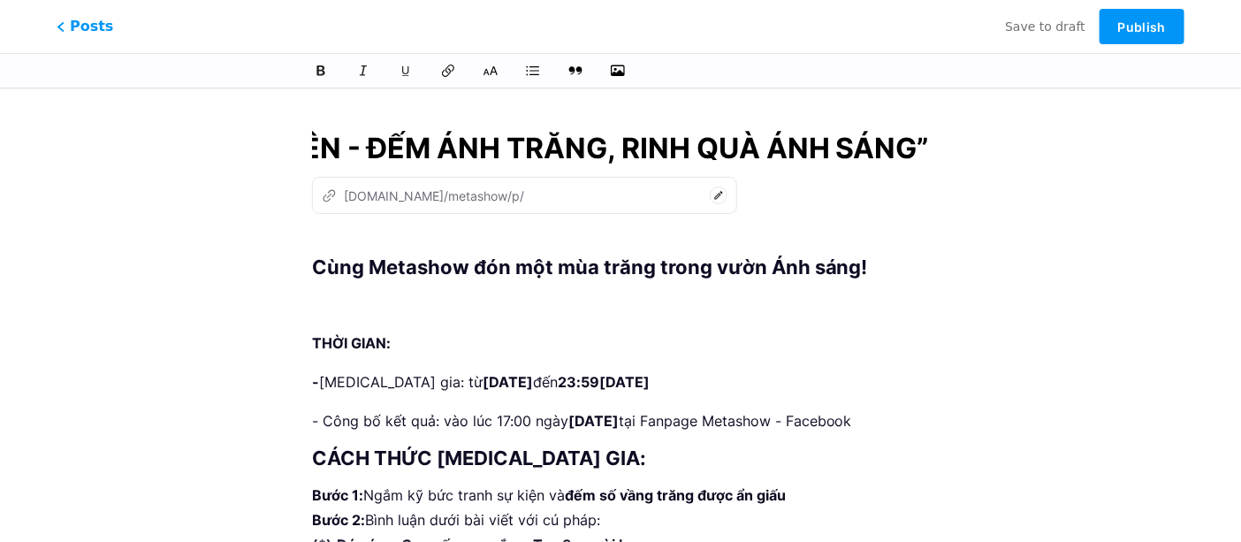
scroll to position [10, 0]
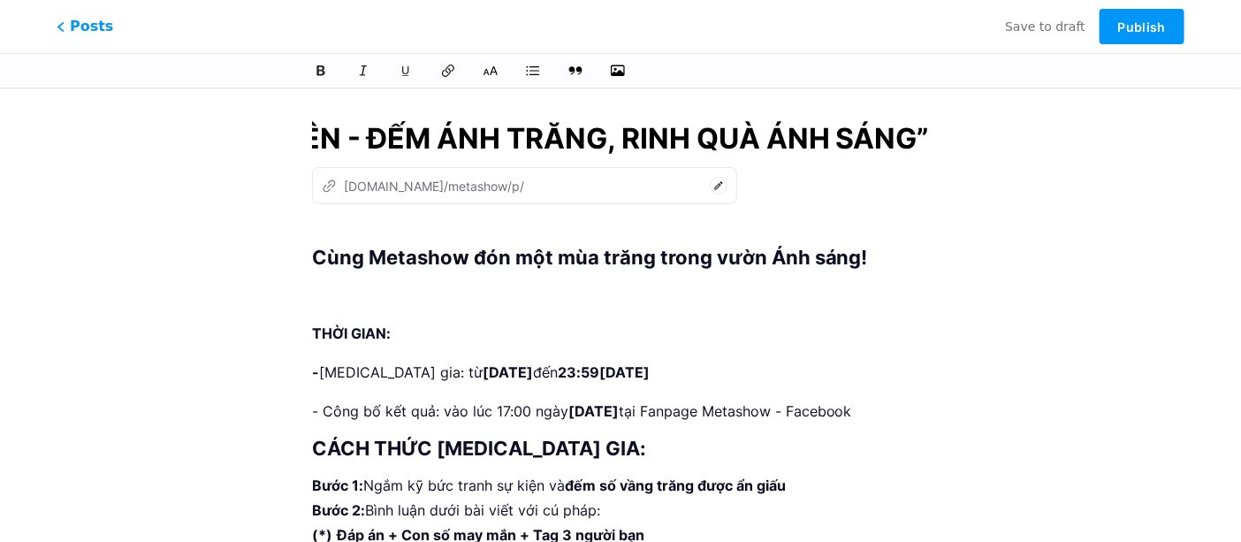
type input "minigame-nguyet-an-hoa-vien-dem-anh-trang-rinh-qua-anh-sang"
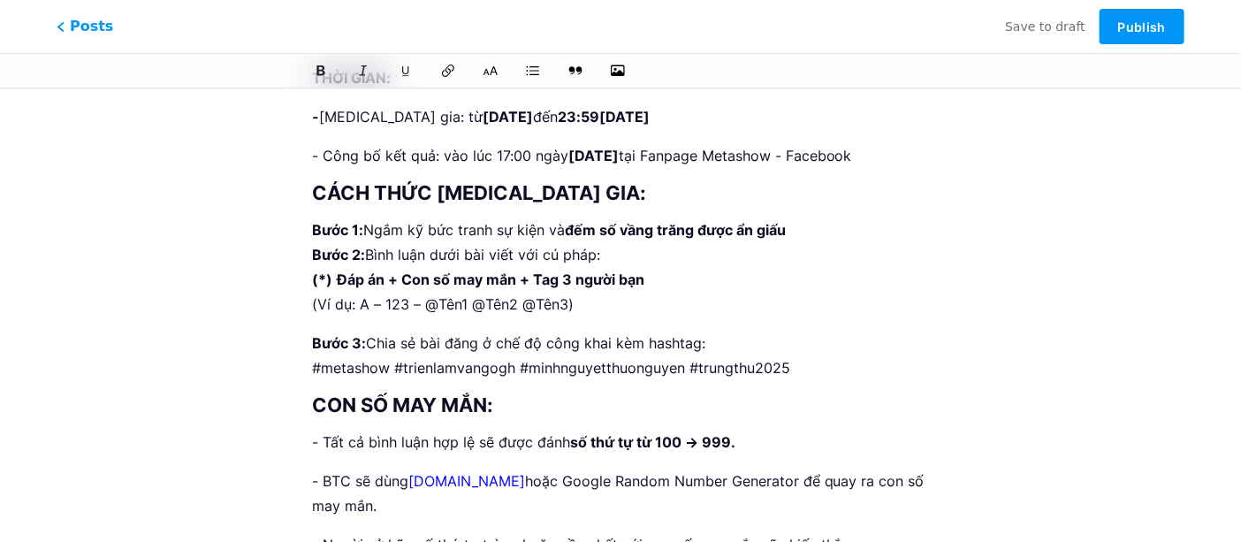
scroll to position [279, 0]
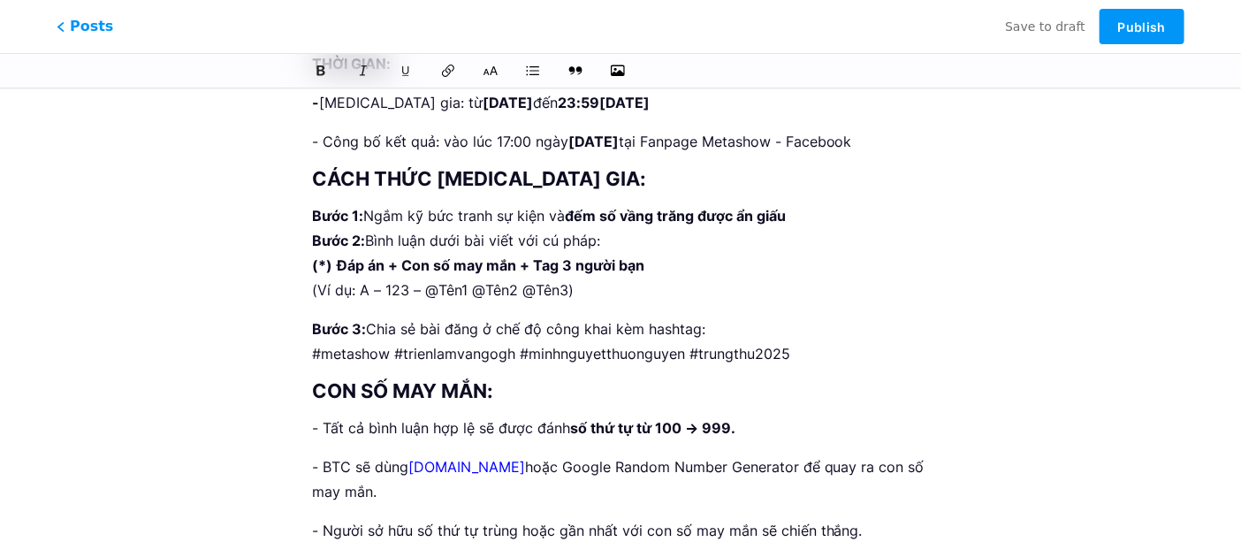
type input "MINIGAME “NGUYỆT ẨN HOA VIÊN - ĐẾM ÁNH TRĂNG, RINH QUÀ ÁNH SÁNG”"
click at [401, 317] on p "Bước 3: Chia sẻ bài đăng ở chế độ công khai kèm hashtag: #metashow #trienlamvan…" at bounding box center [620, 342] width 617 height 50
click at [575, 289] on p "Bước 1: Ngắm kỹ bức tranh sự kiện và đếm số vầng trăng được ẩn giấu Bước 2: Bìn…" at bounding box center [620, 252] width 617 height 99
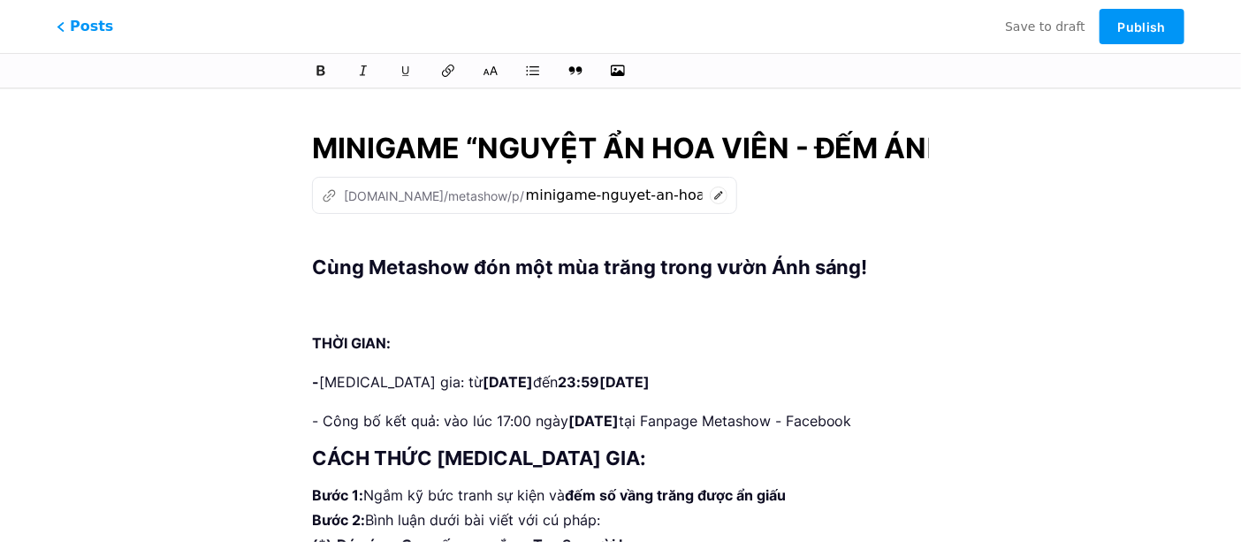
click at [380, 292] on p at bounding box center [620, 304] width 617 height 25
click at [315, 263] on h1 "Cùng Metashow đón một mùa trăng trong vườn Ánh sáng!" at bounding box center [620, 256] width 617 height 42
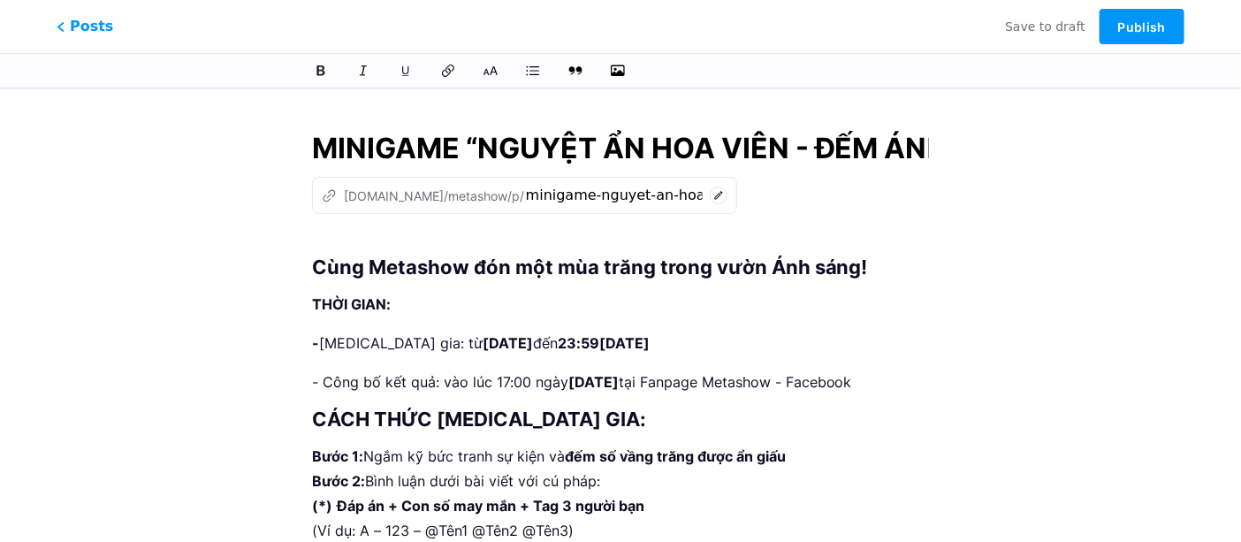
click at [317, 241] on h1 "Cùng Metashow đón một mùa trăng trong vườn Ánh sáng!" at bounding box center [620, 256] width 617 height 42
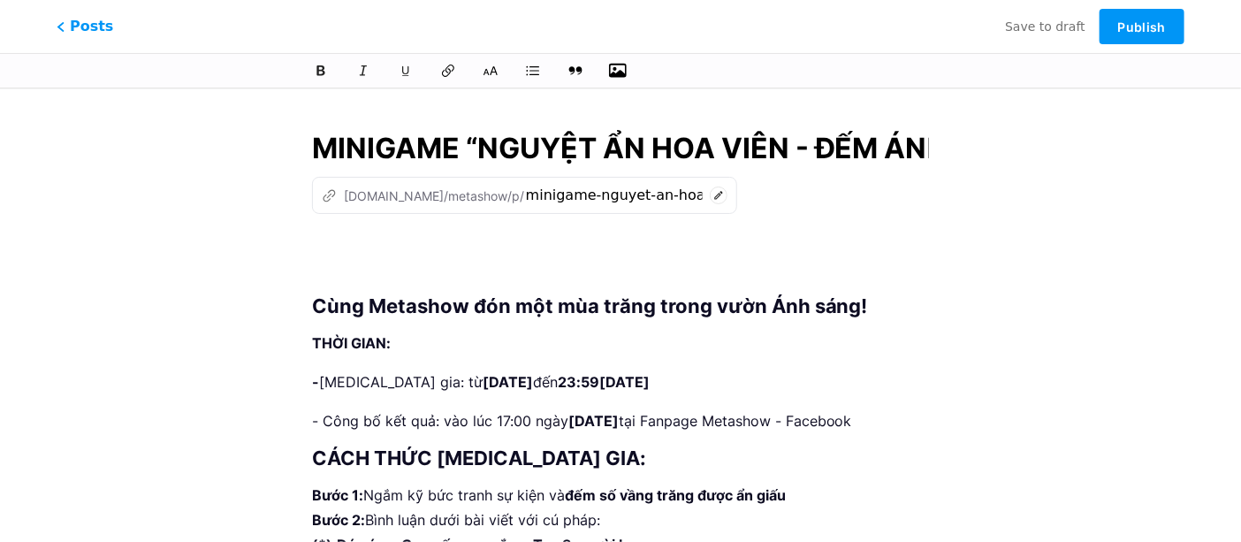
click at [623, 68] on icon "button" at bounding box center [618, 71] width 18 height 18
click at [0, 0] on input "file" at bounding box center [0, 0] width 0 height 0
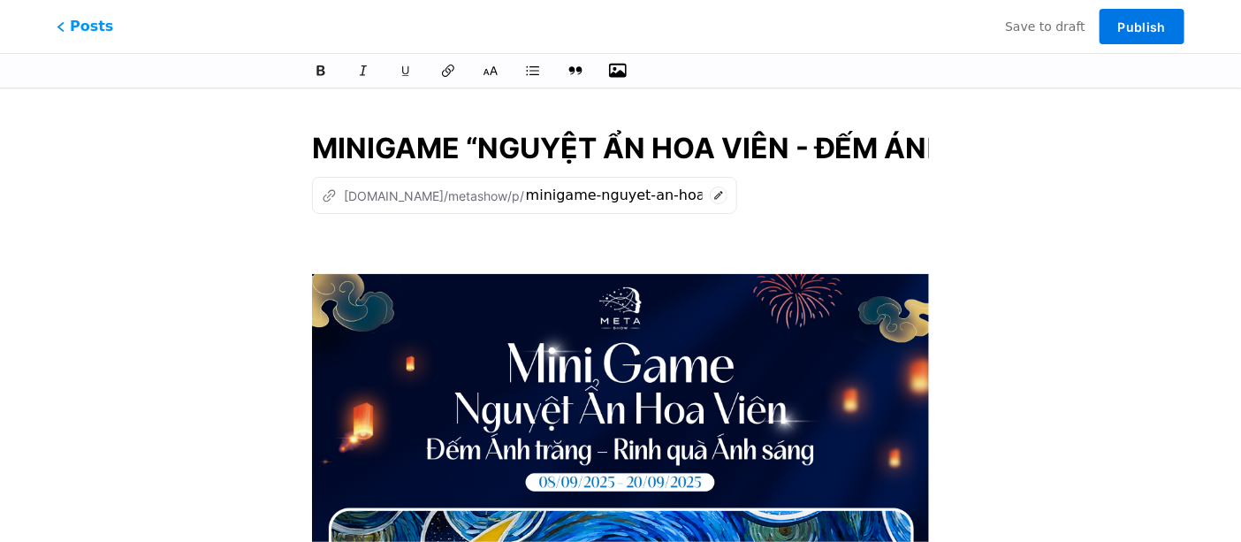
click at [1115, 24] on button "Publish" at bounding box center [1142, 26] width 85 height 35
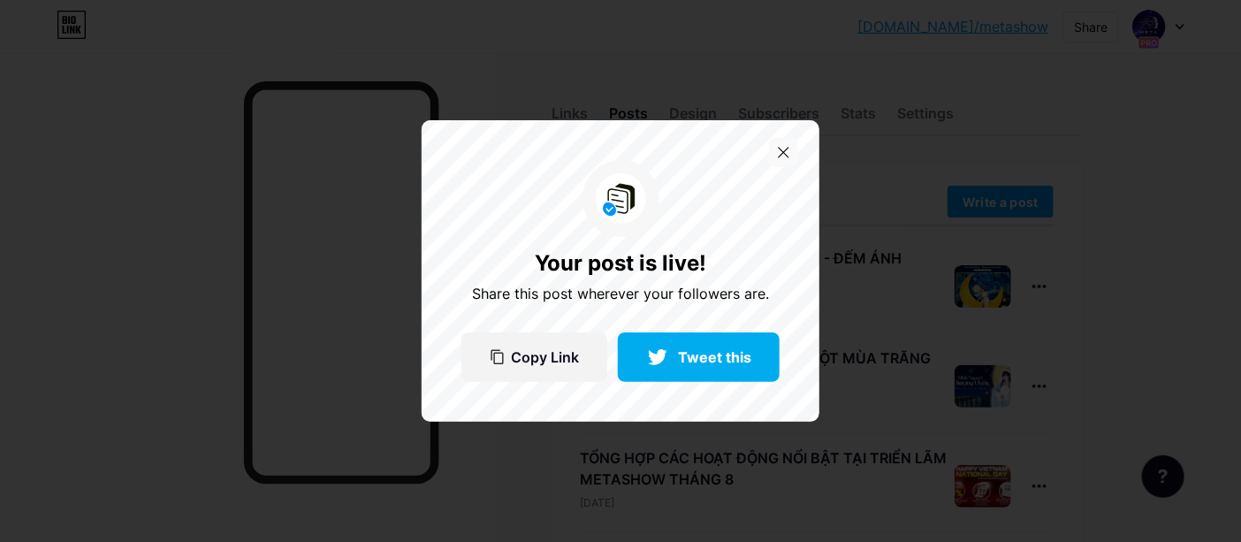
click at [779, 156] on icon at bounding box center [783, 152] width 11 height 11
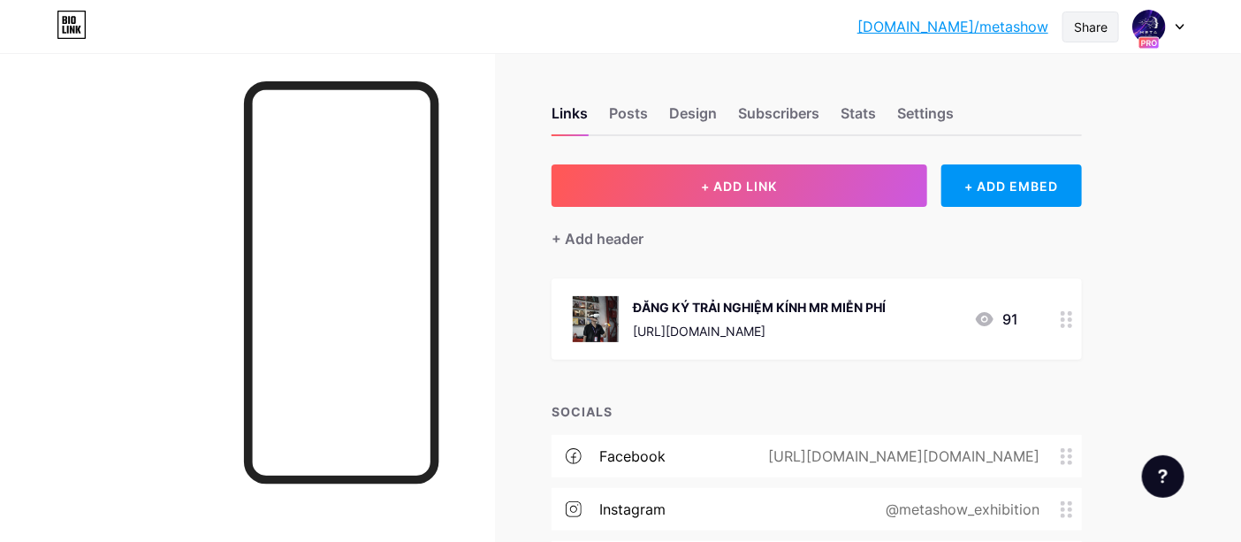
click at [1076, 28] on div "Share" at bounding box center [1091, 27] width 34 height 19
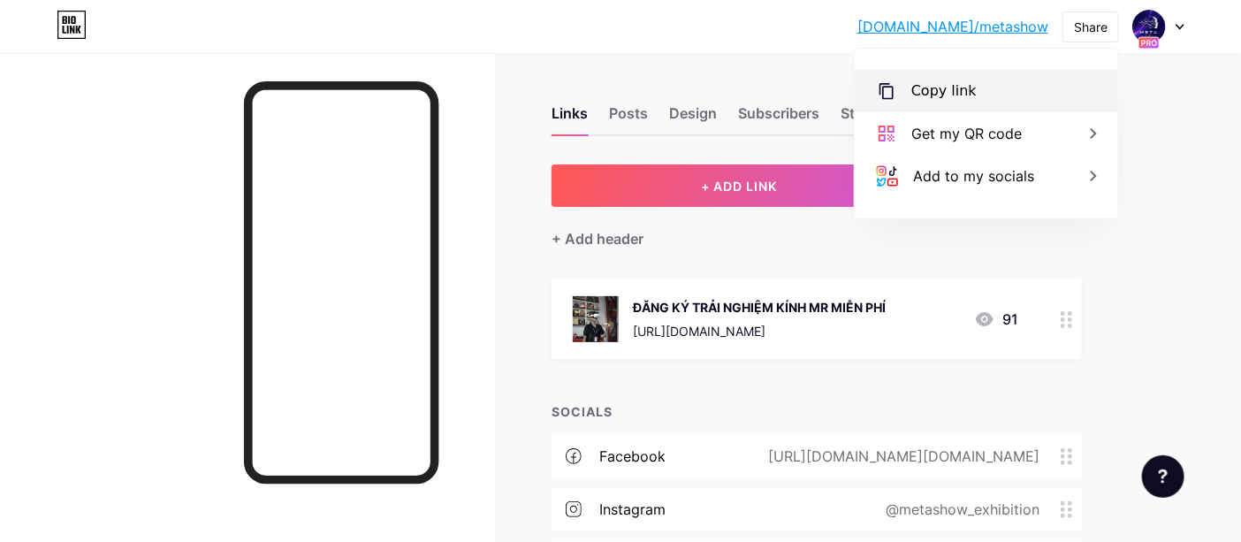
click at [964, 100] on div "Copy link" at bounding box center [944, 90] width 65 height 21
click at [637, 118] on div "Posts" at bounding box center [628, 119] width 39 height 32
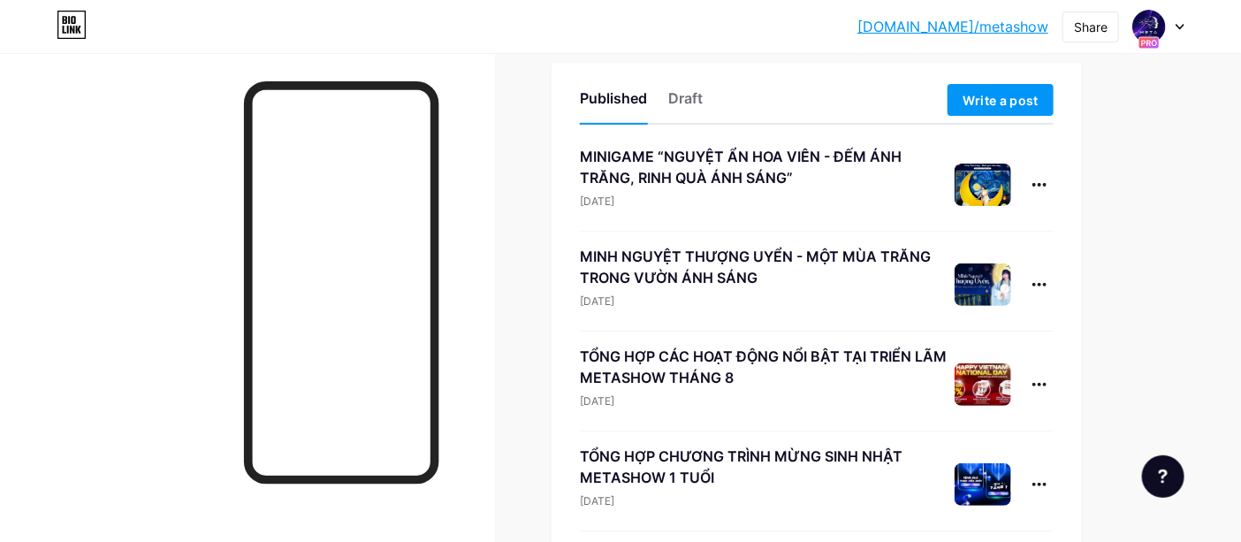
scroll to position [104, 0]
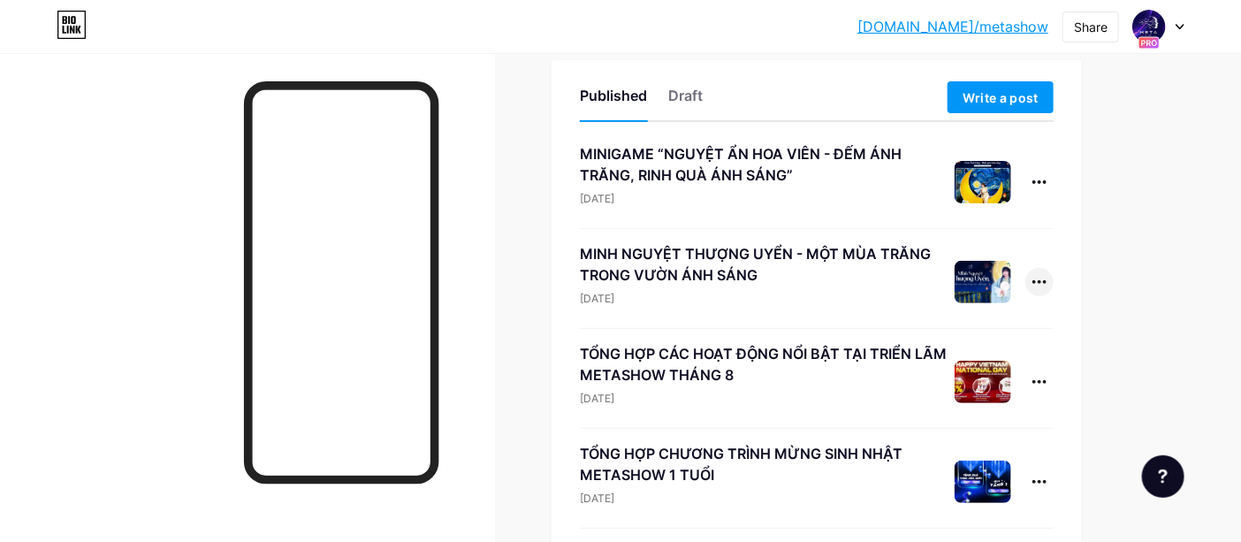
click at [1033, 281] on icon at bounding box center [1040, 282] width 14 height 4
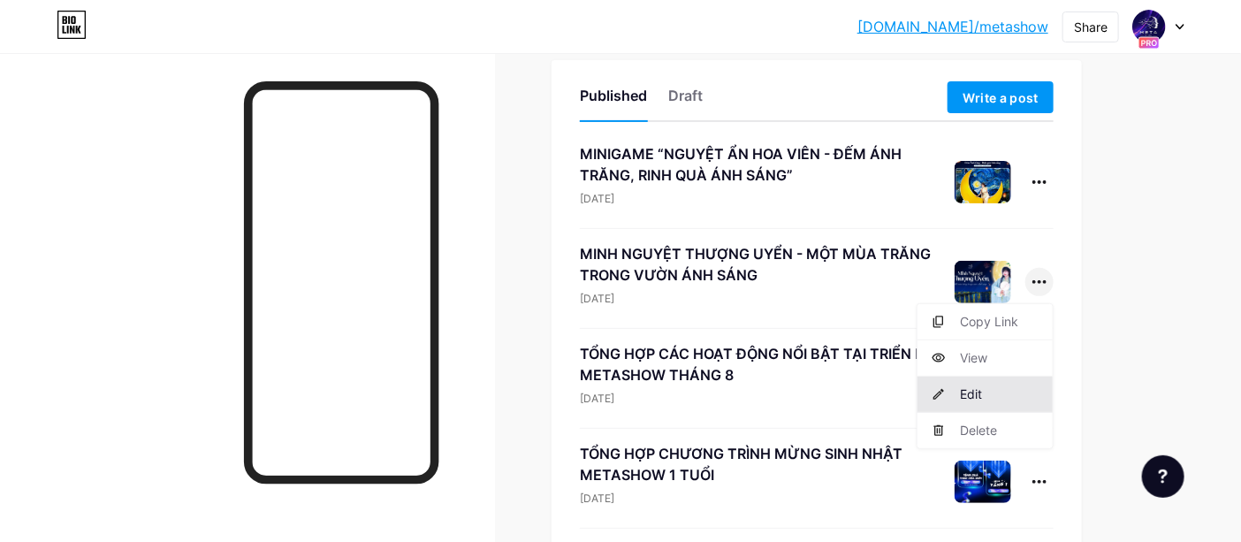
click at [983, 390] on li "Edit" at bounding box center [985, 395] width 135 height 36
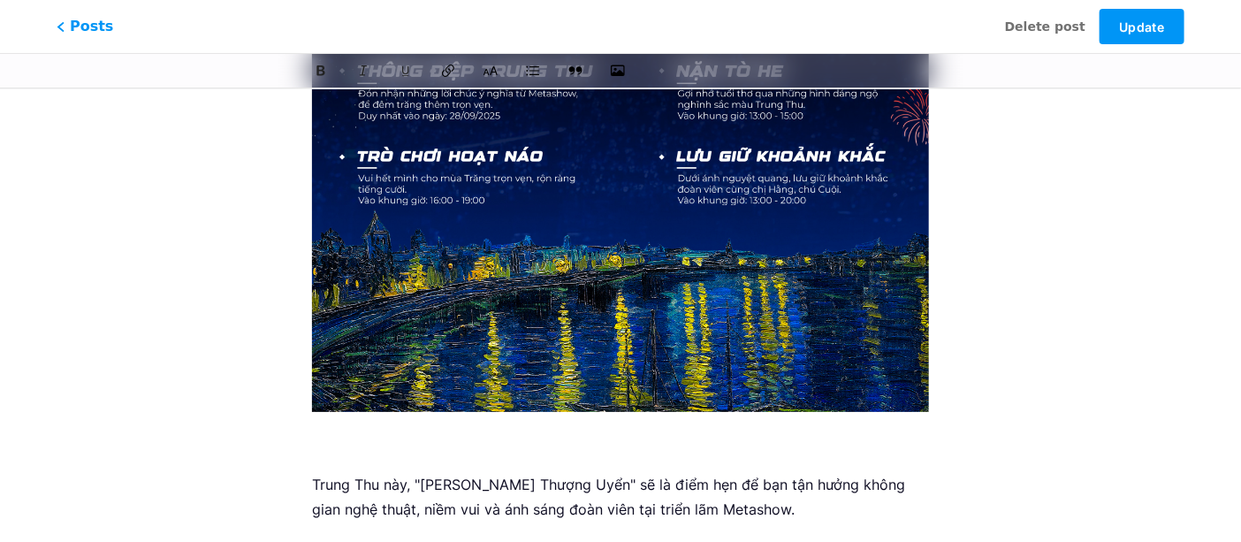
click at [787, 472] on p "Trung Thu này, "[PERSON_NAME] Thượng Uyển" sẽ là điểm hẹn để bạn tận hưởng khôn…" at bounding box center [620, 497] width 617 height 50
click at [1152, 19] on span "Update" at bounding box center [1141, 26] width 45 height 15
